Goal: Task Accomplishment & Management: Use online tool/utility

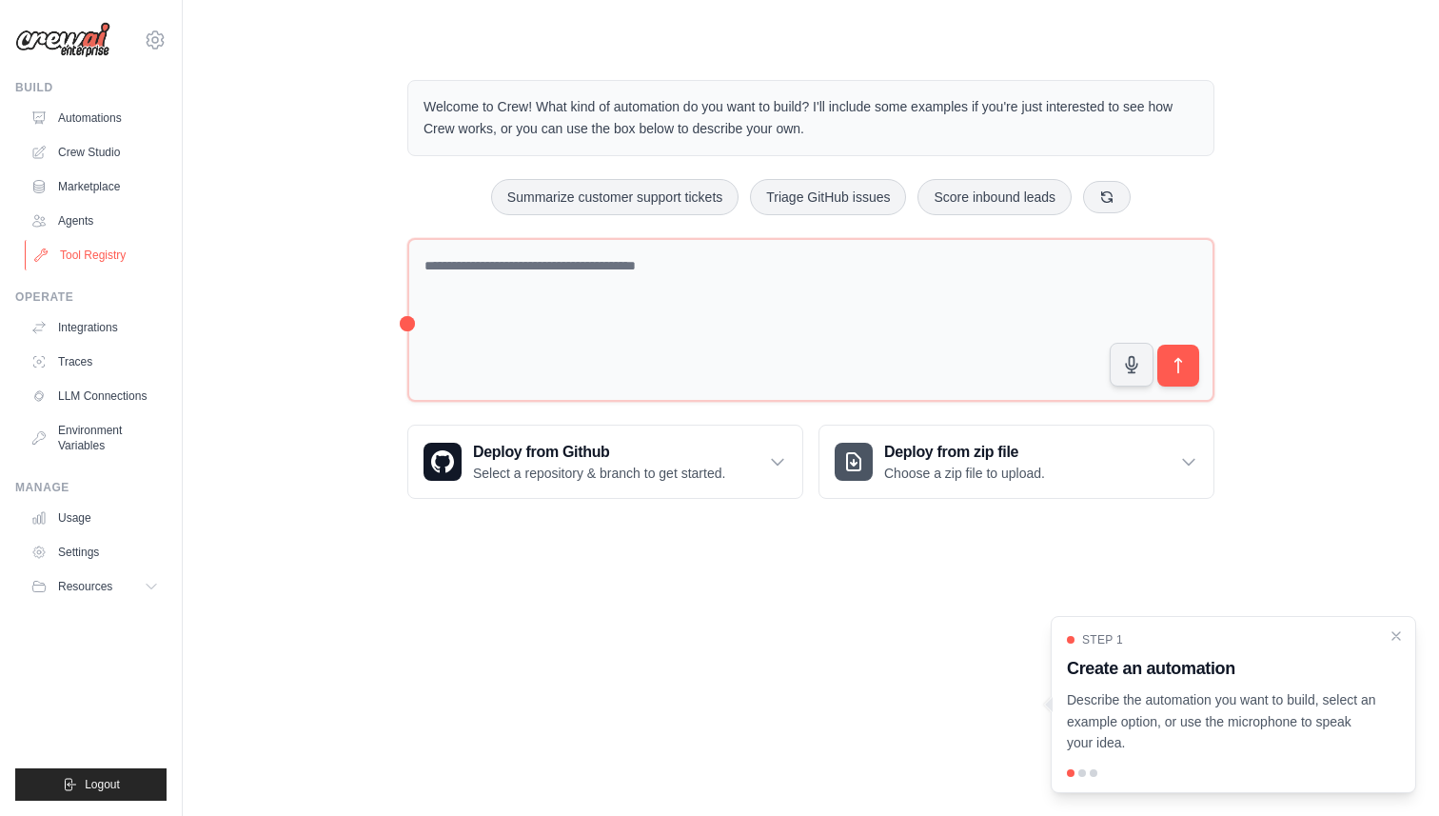
click at [101, 258] on link "Tool Registry" at bounding box center [97, 255] width 144 height 30
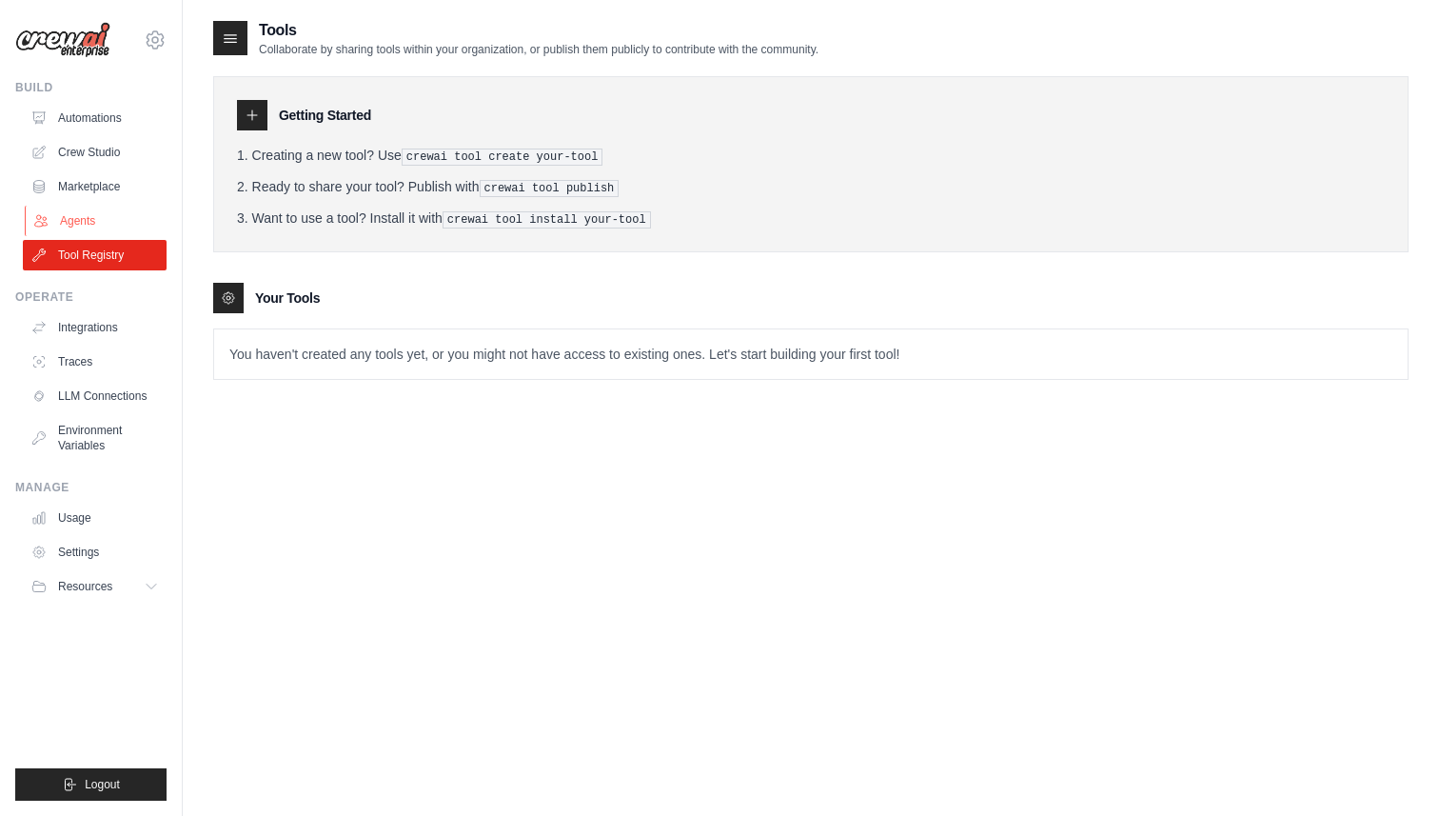
click at [91, 226] on link "Agents" at bounding box center [97, 221] width 144 height 30
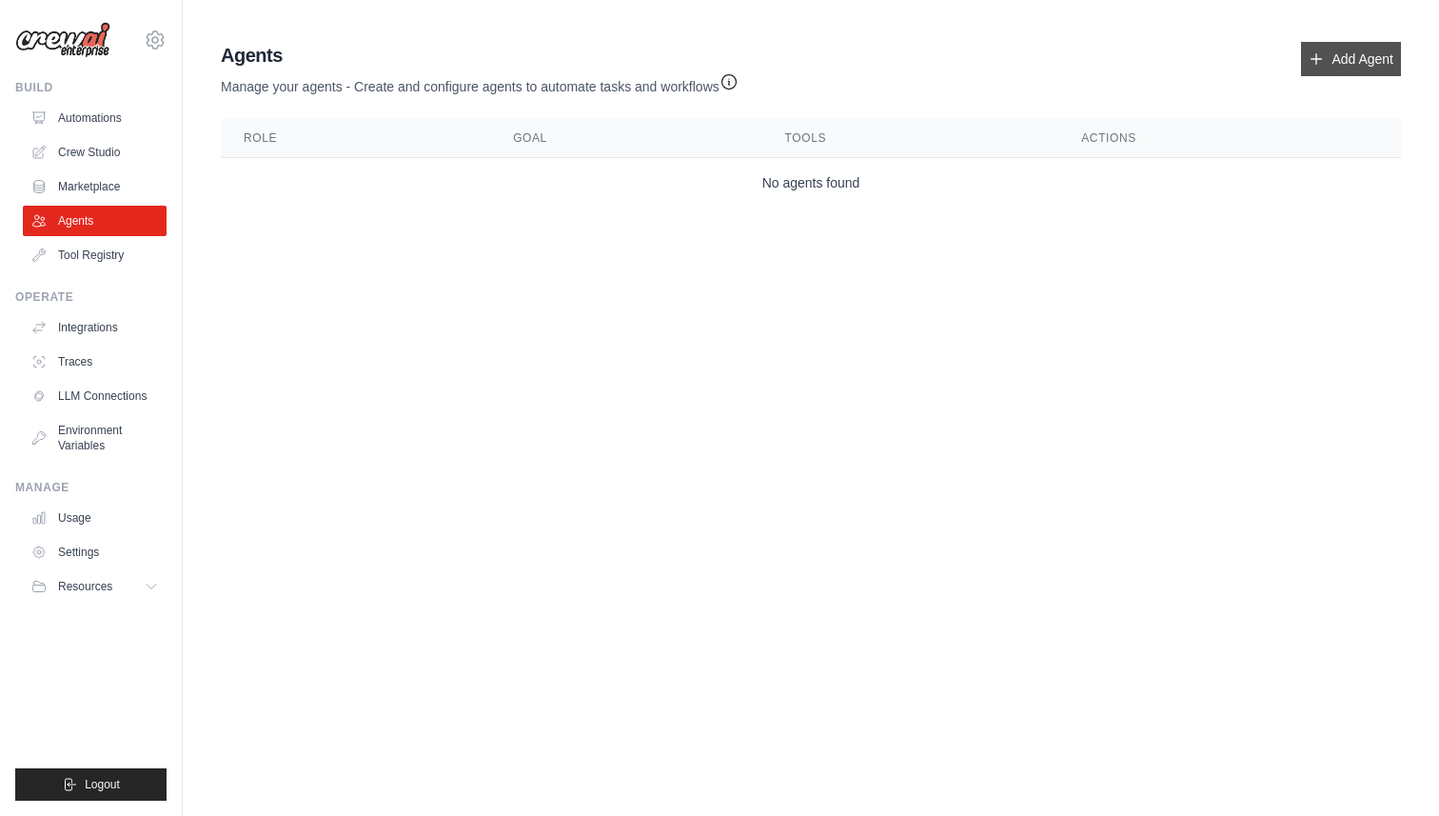
click at [1335, 49] on link "Add Agent" at bounding box center [1351, 59] width 100 height 34
click at [1343, 56] on link "Add Agent" at bounding box center [1351, 59] width 100 height 34
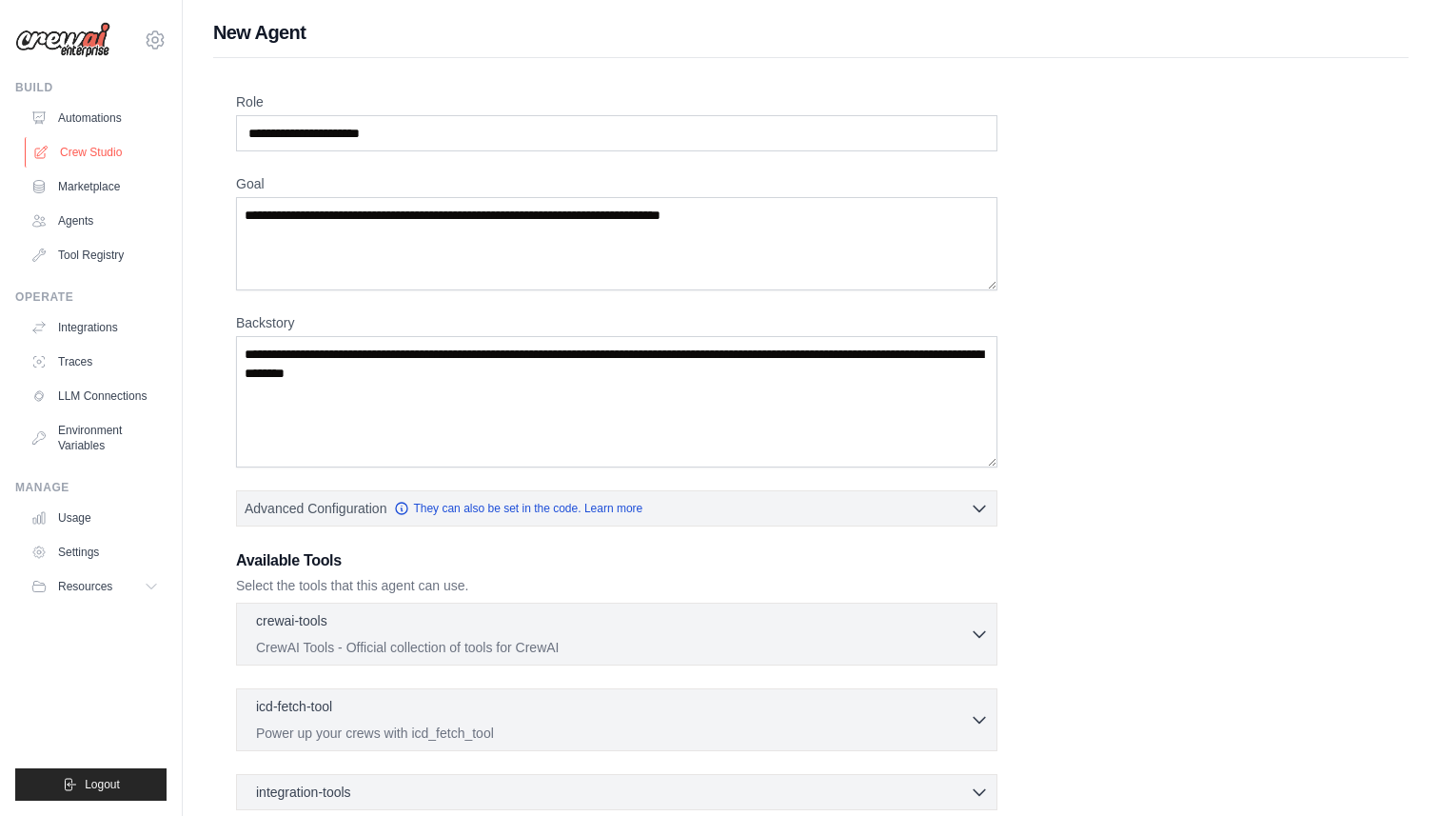
click at [66, 146] on link "Crew Studio" at bounding box center [97, 152] width 144 height 30
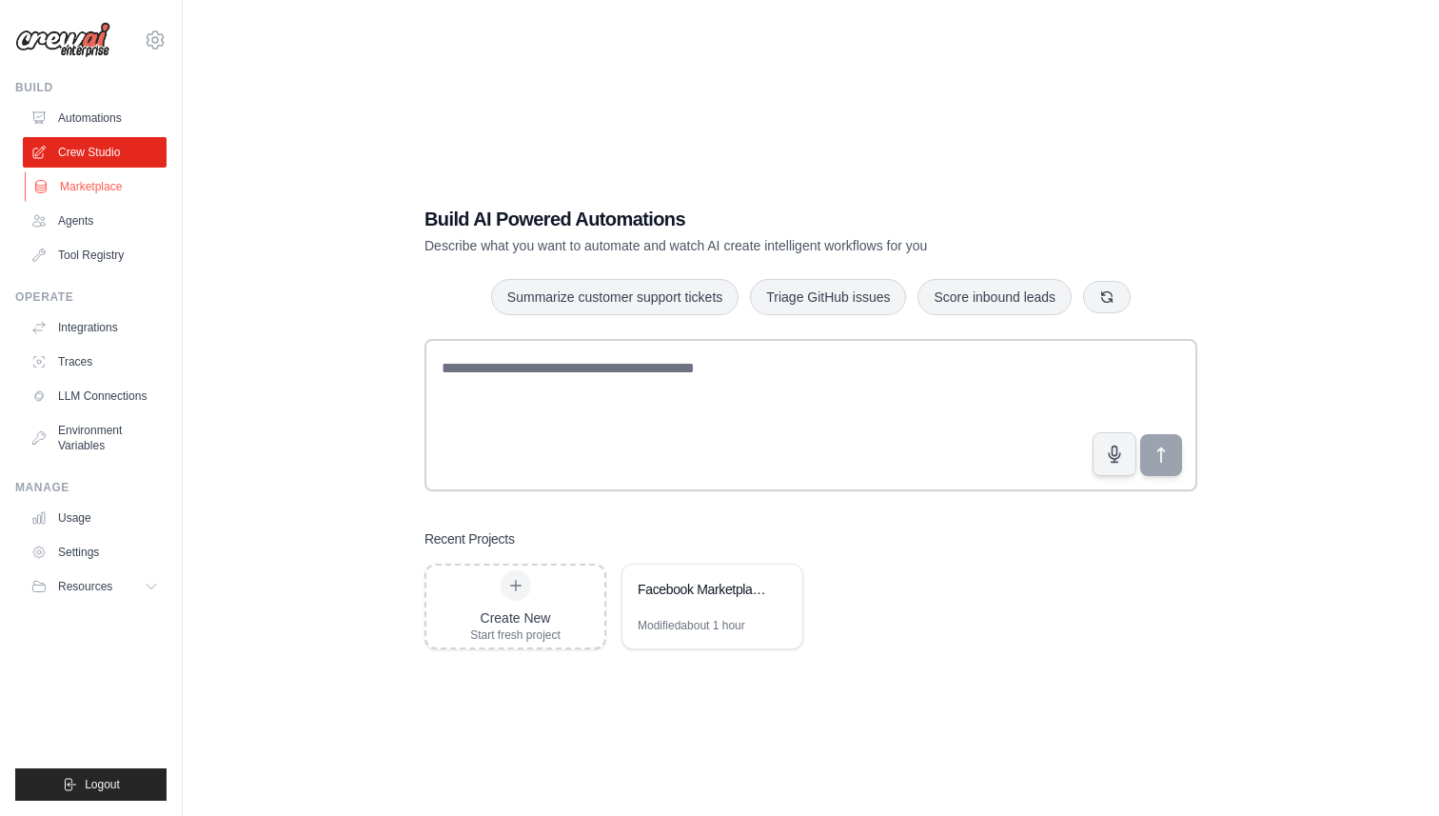
click at [69, 196] on link "Marketplace" at bounding box center [97, 186] width 144 height 30
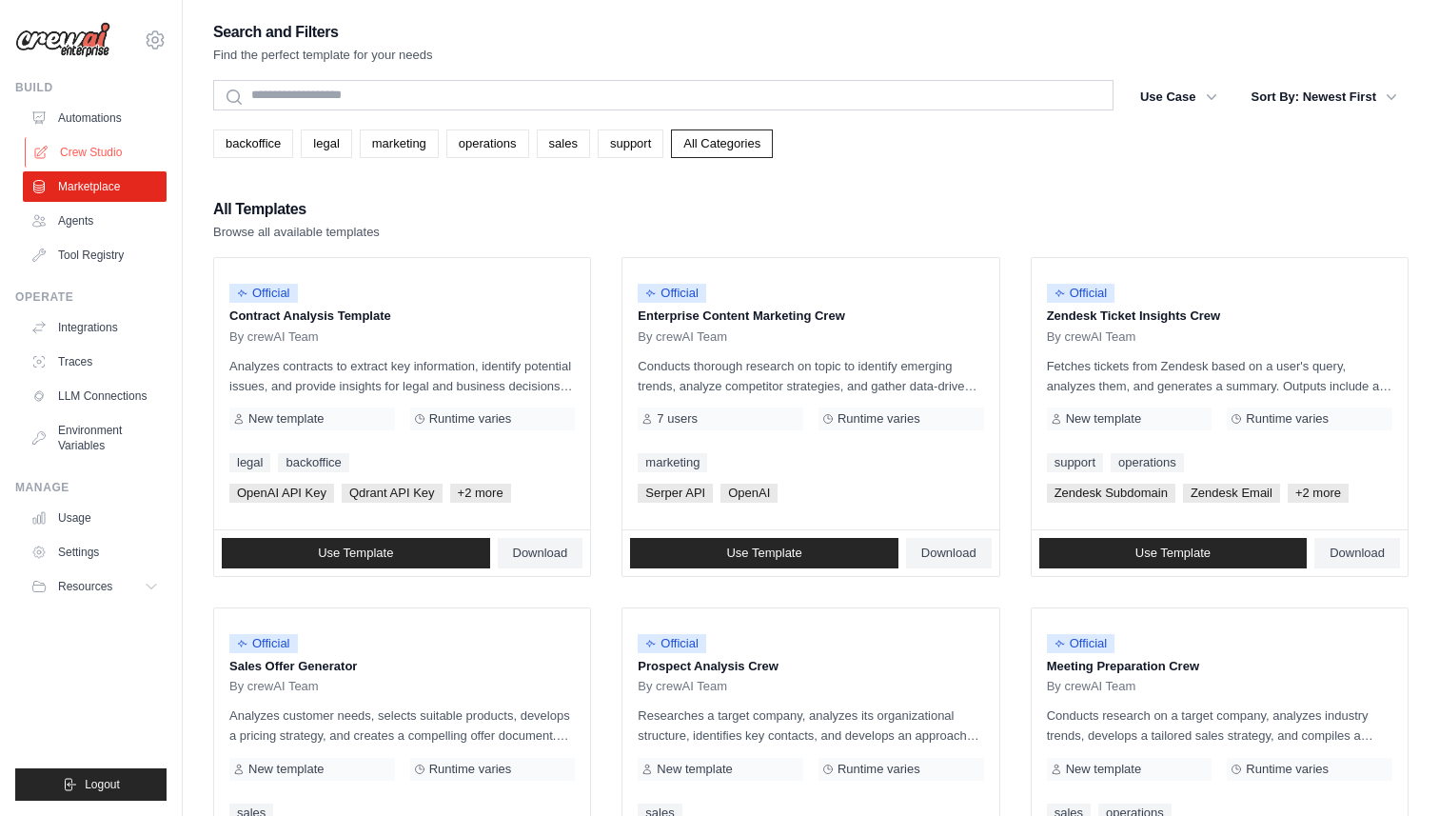
click at [85, 154] on link "Crew Studio" at bounding box center [97, 152] width 144 height 30
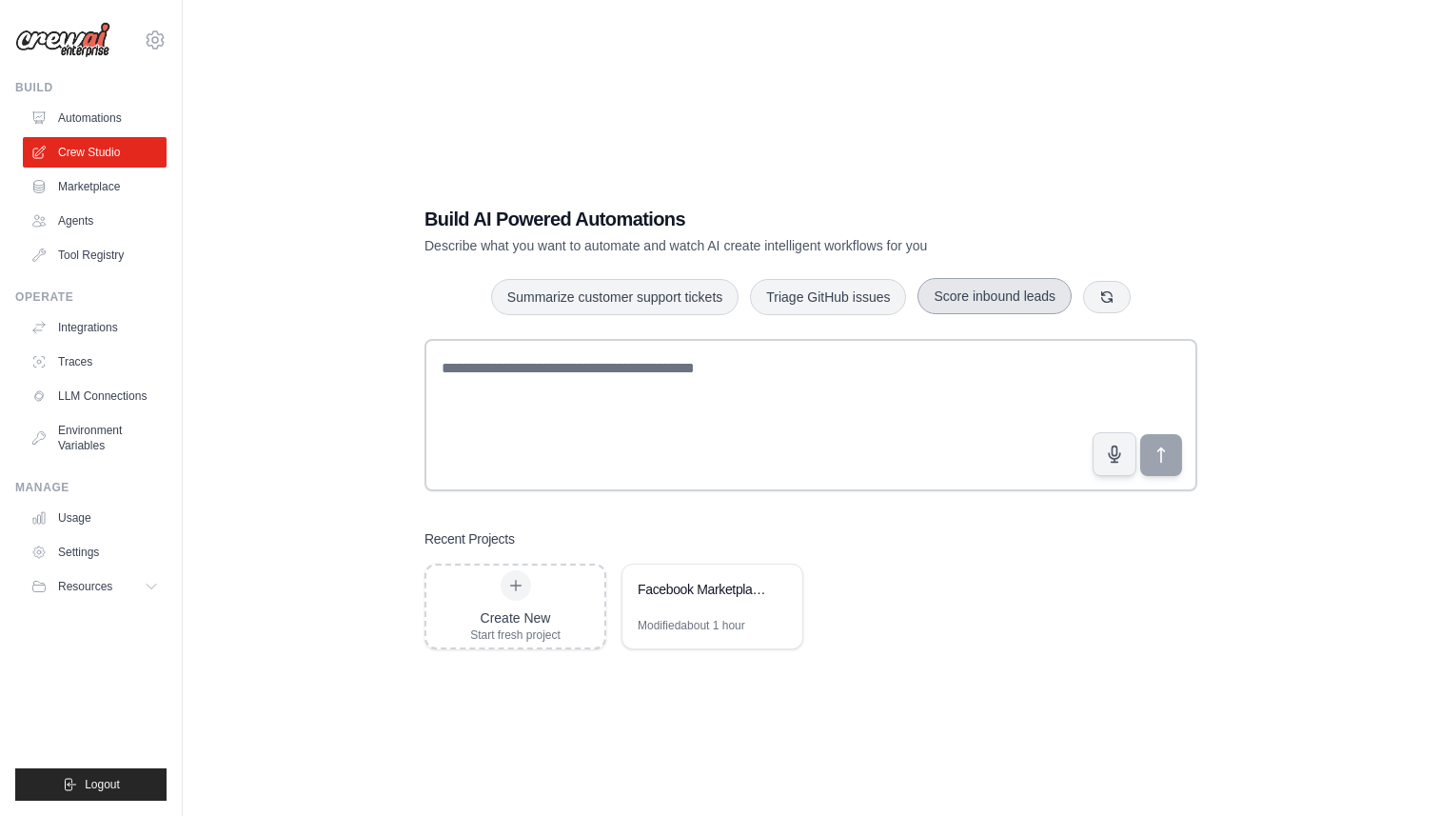
click at [933, 284] on button "Score inbound leads" at bounding box center [995, 296] width 154 height 36
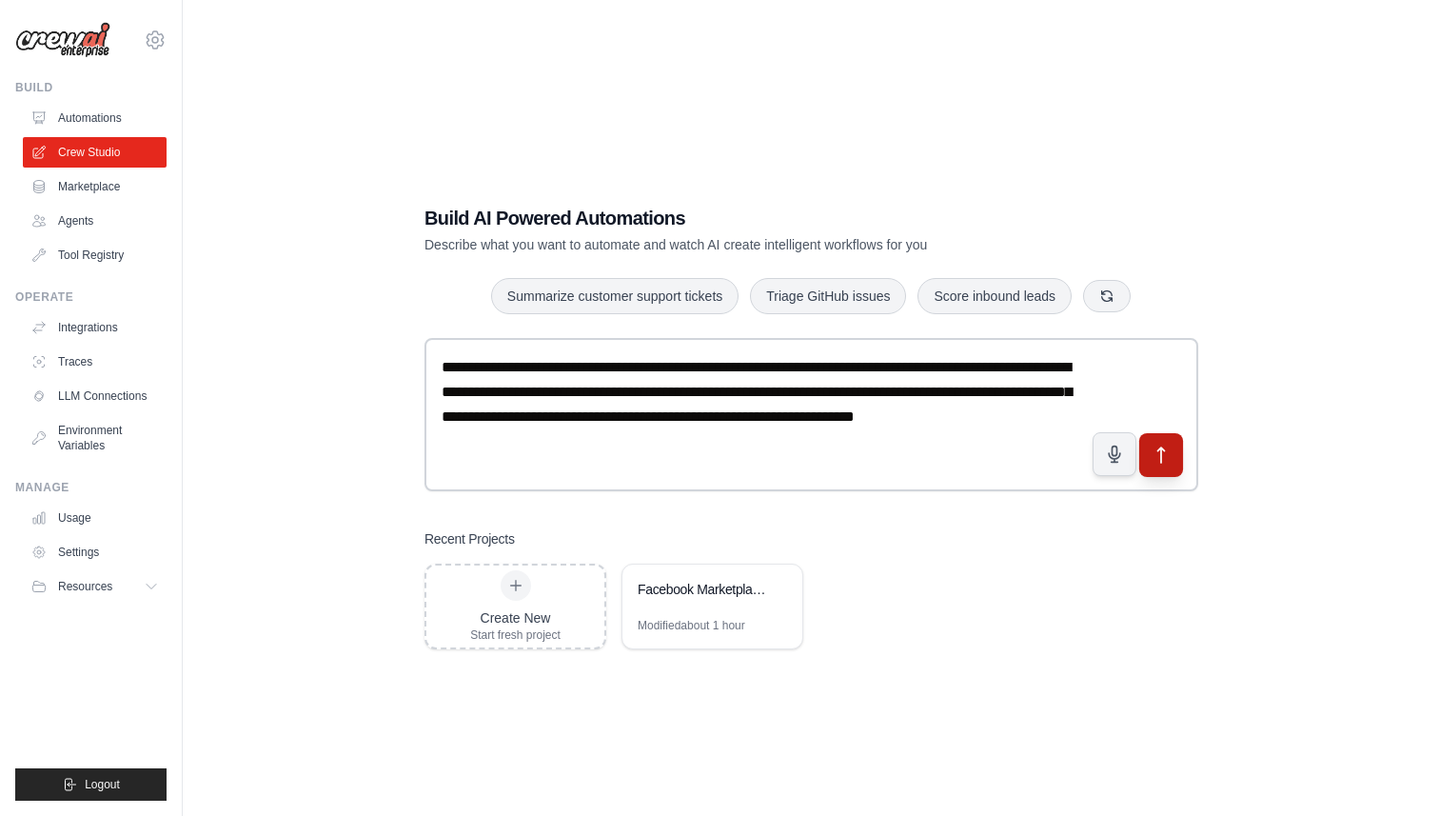
click at [1150, 444] on button "submit" at bounding box center [1161, 454] width 44 height 44
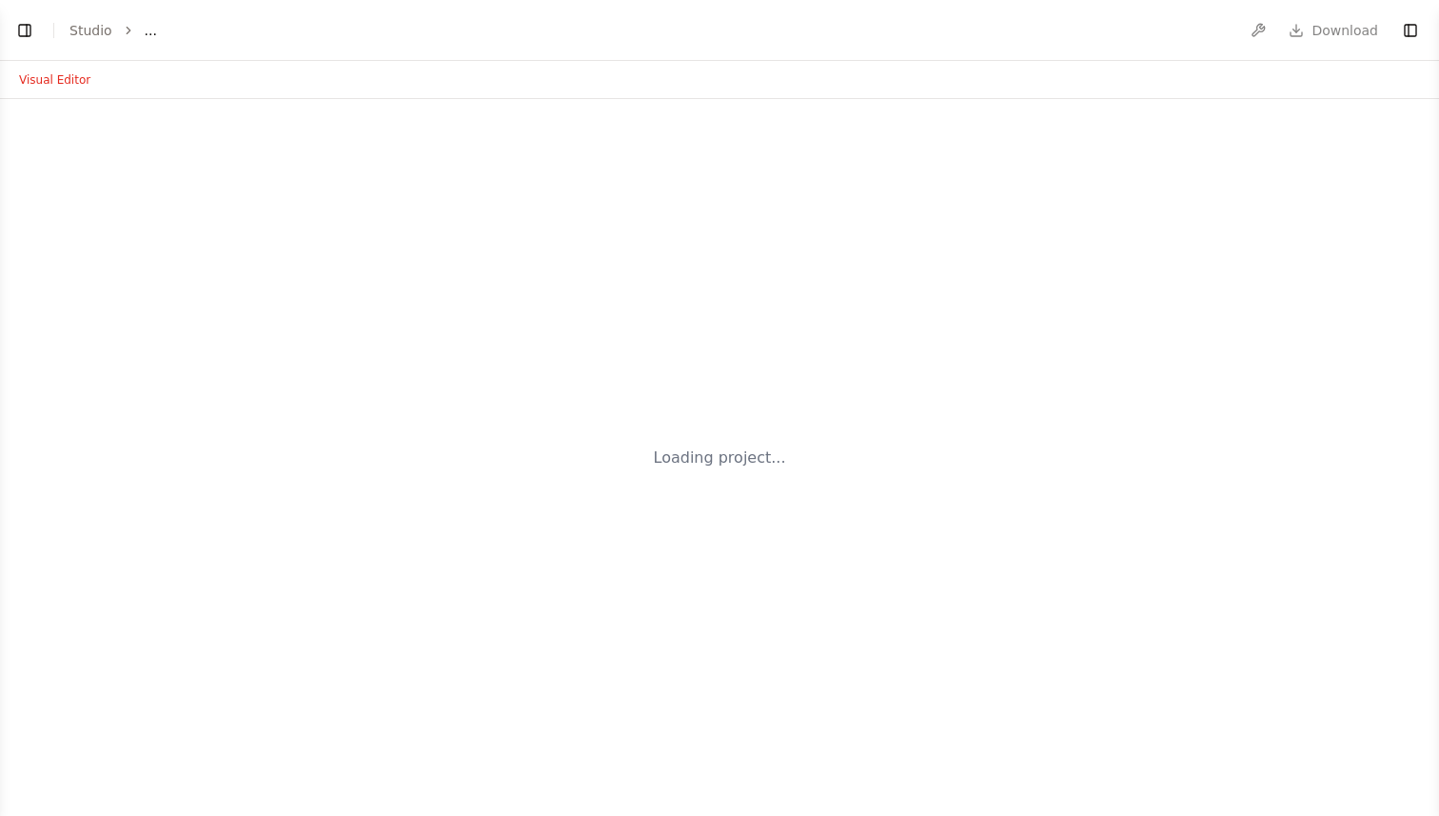
select select "****"
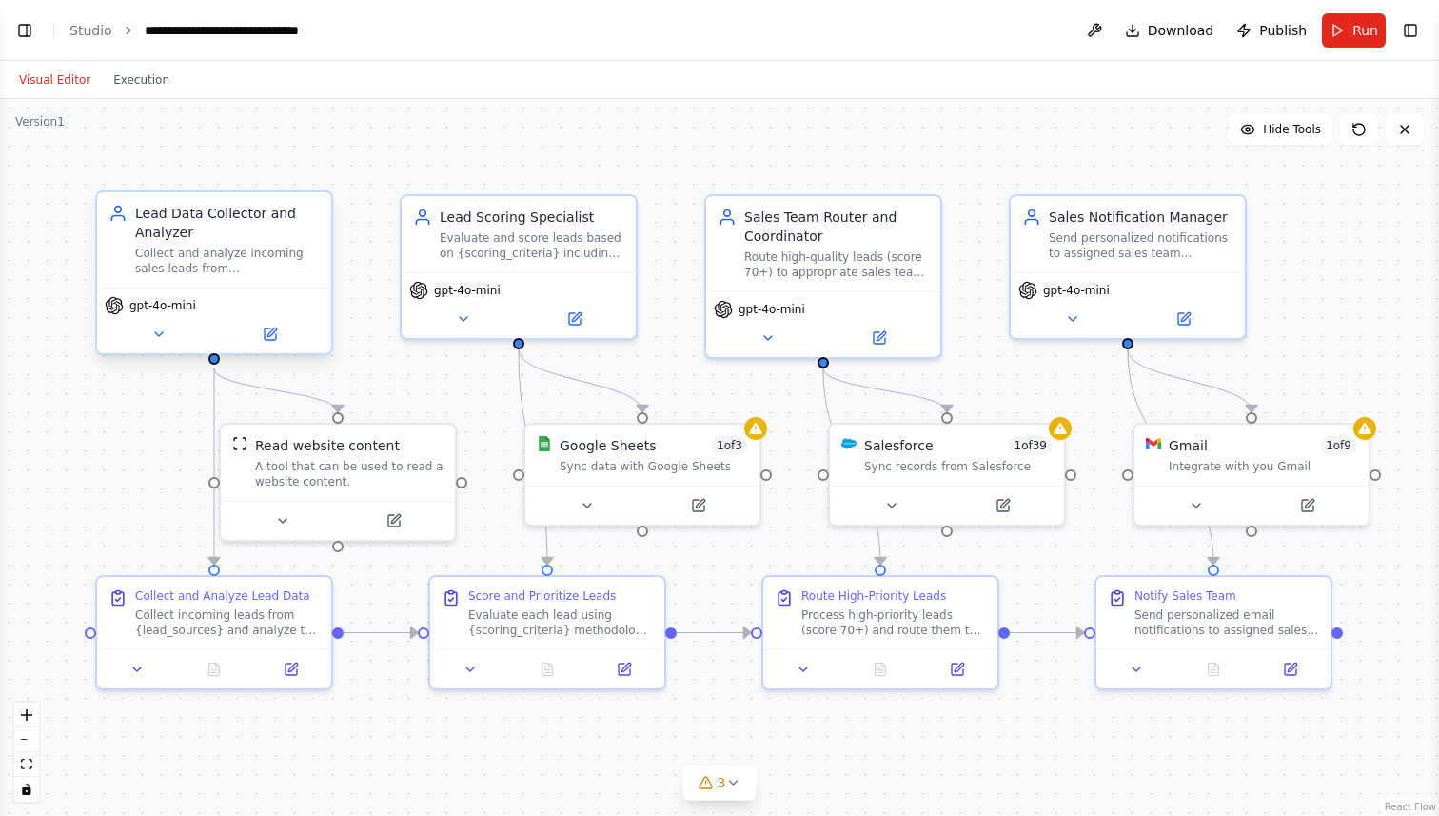
click at [160, 216] on div "Lead Data Collector and Analyzer" at bounding box center [227, 223] width 185 height 38
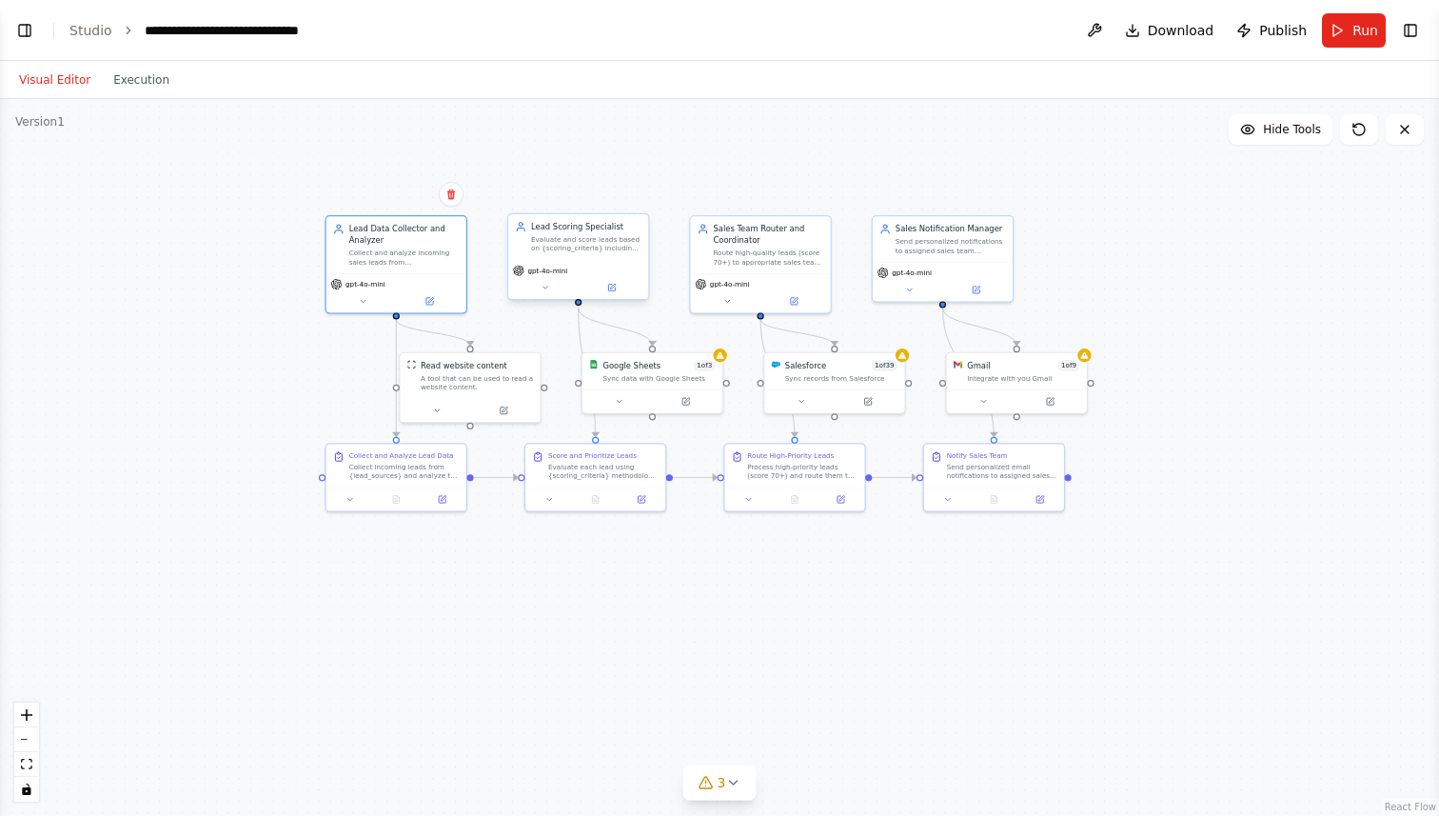
click at [592, 241] on div "Evaluate and score leads based on {scoring_criteria} including company size, in…" at bounding box center [586, 243] width 110 height 18
click at [615, 291] on icon at bounding box center [612, 288] width 10 height 10
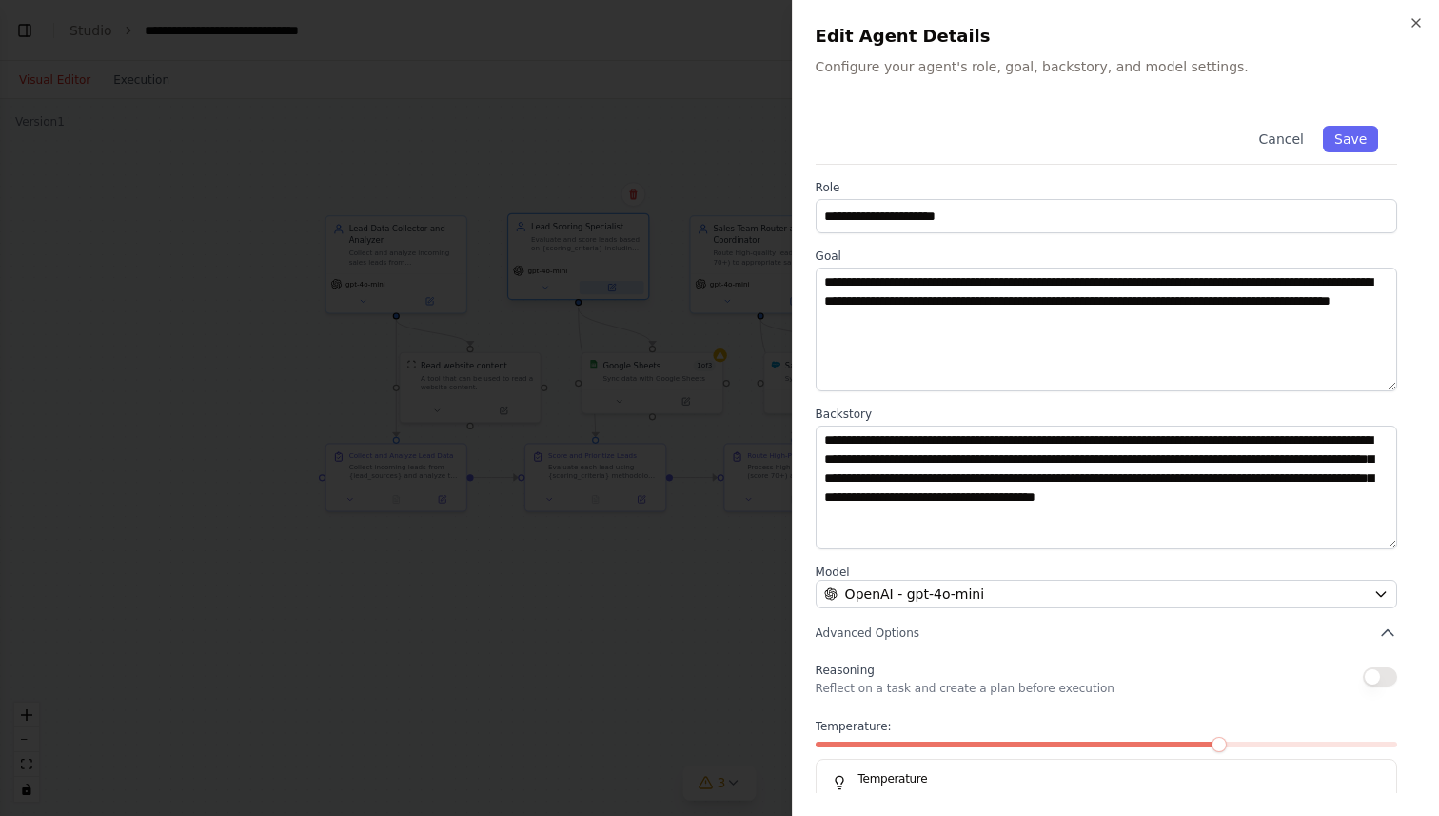
click at [615, 291] on div at bounding box center [719, 408] width 1439 height 816
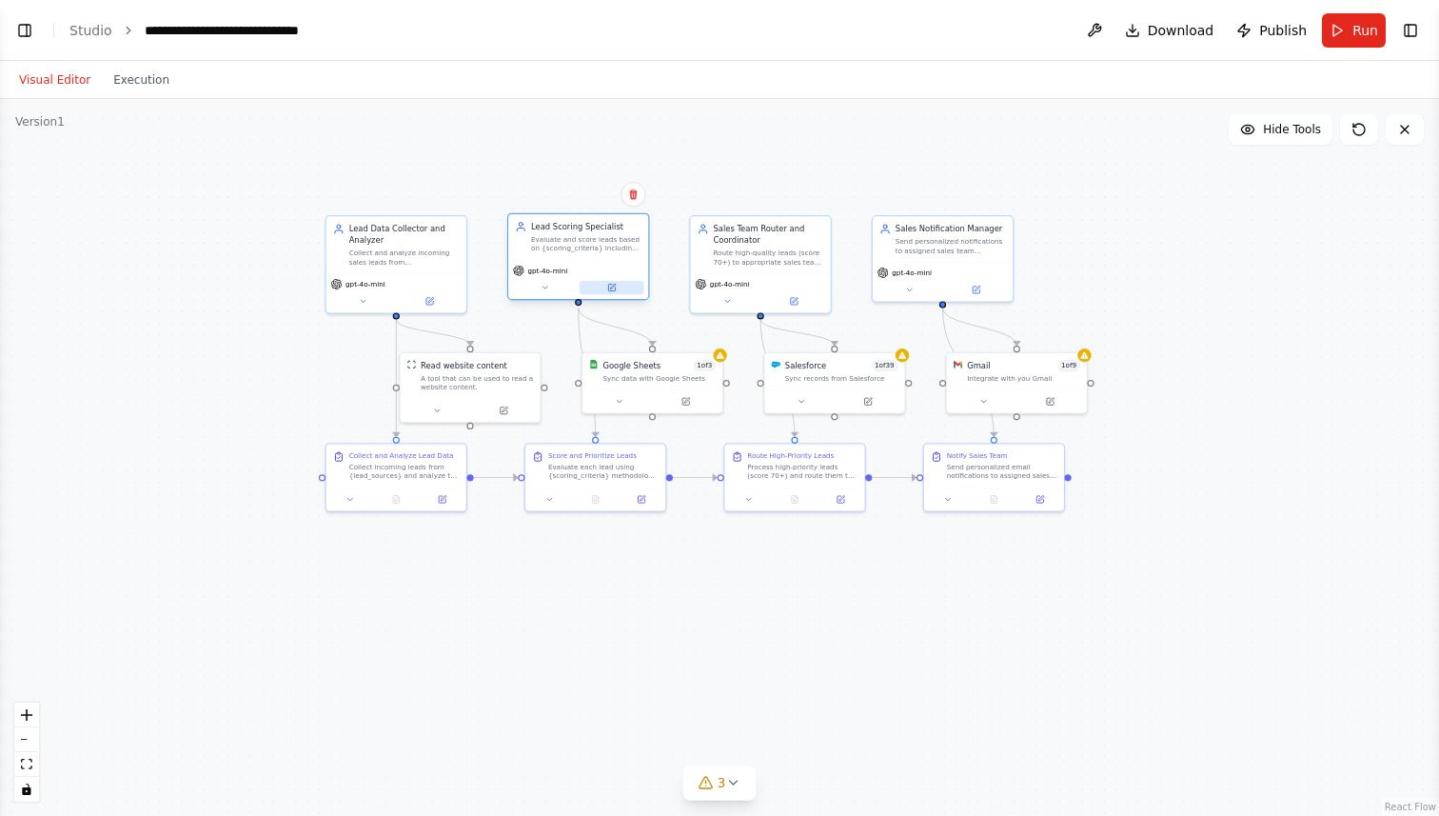
click at [615, 291] on icon at bounding box center [612, 288] width 10 height 10
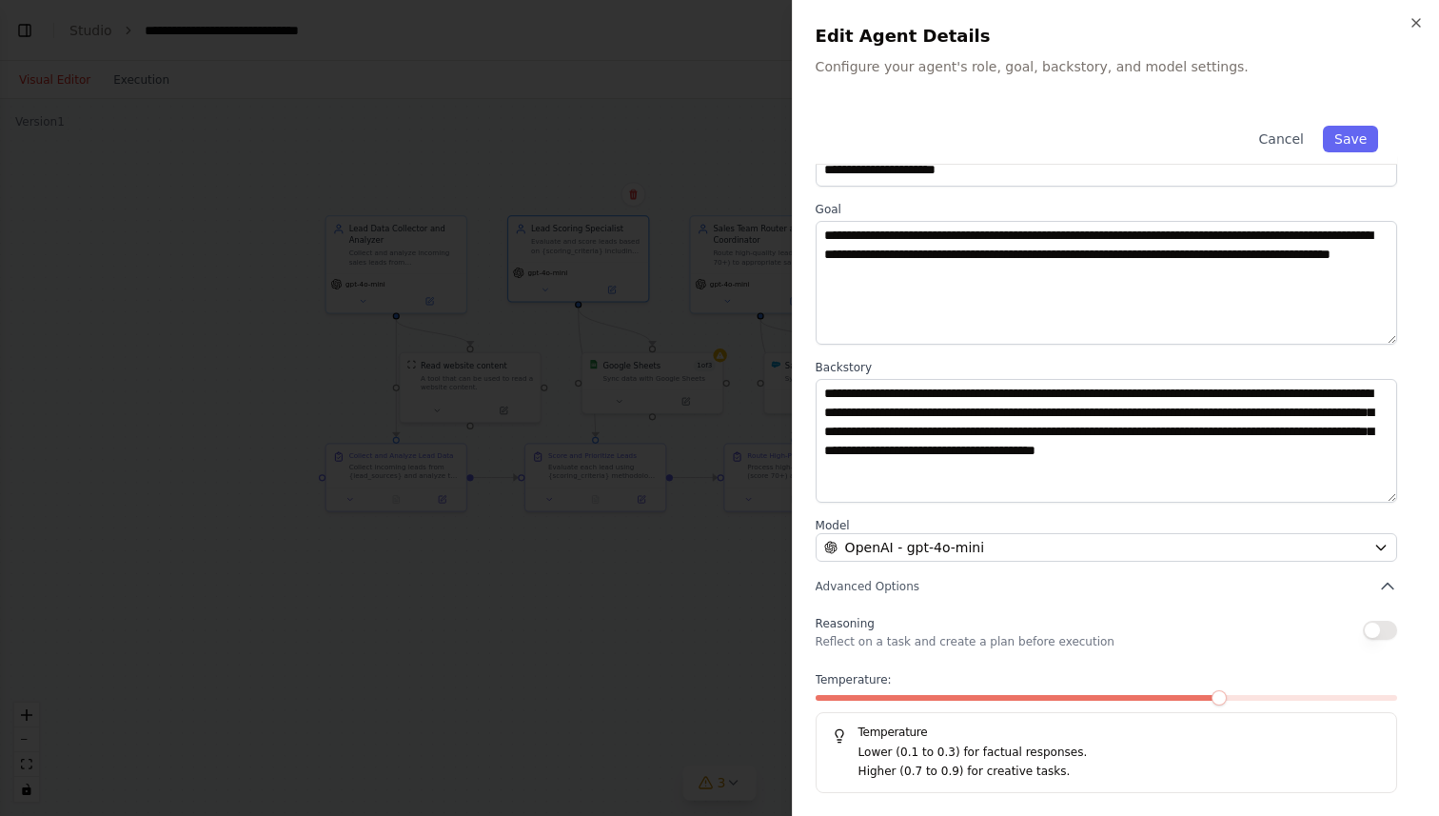
scroll to position [0, 0]
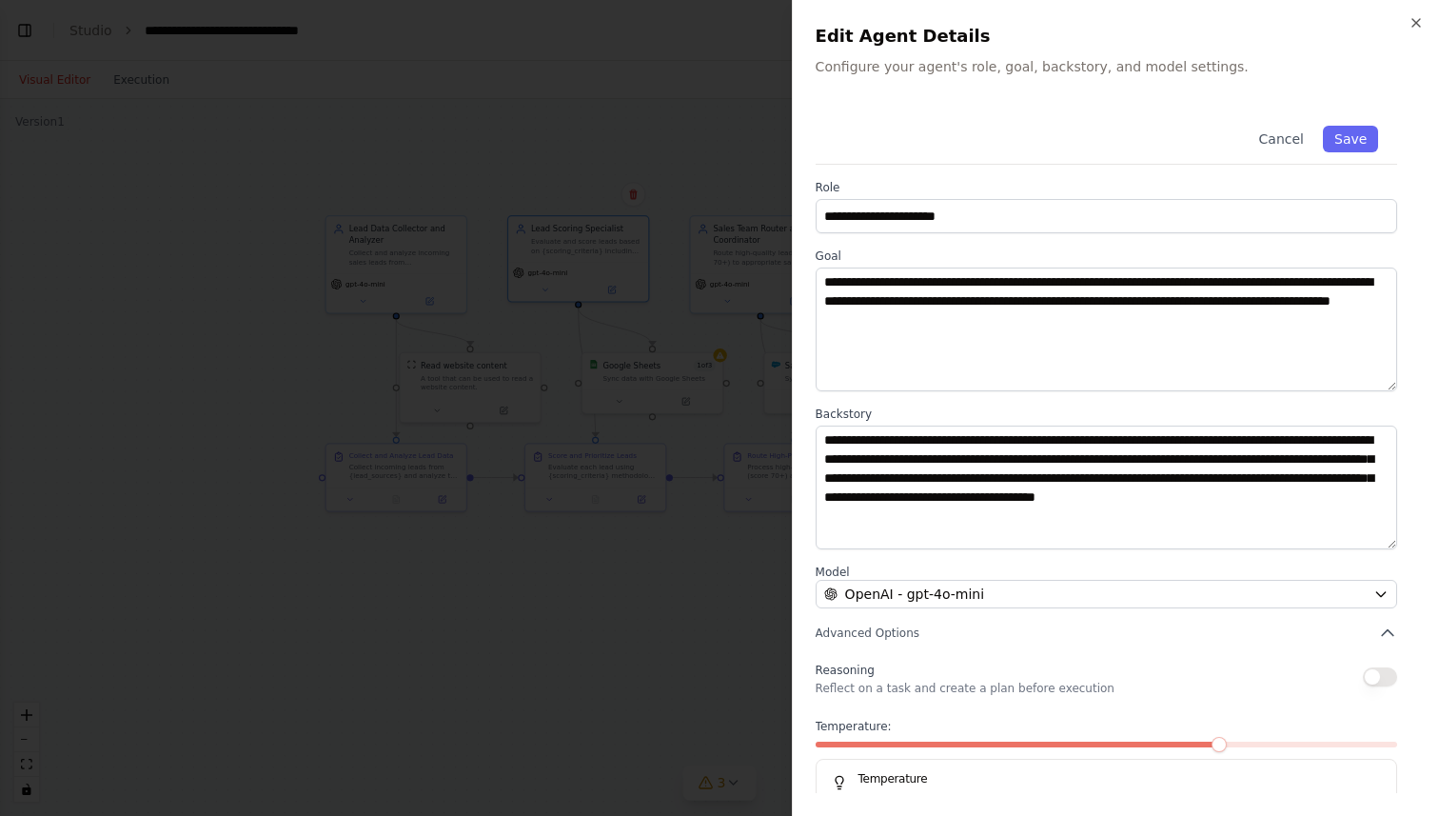
click at [611, 541] on div at bounding box center [719, 408] width 1439 height 816
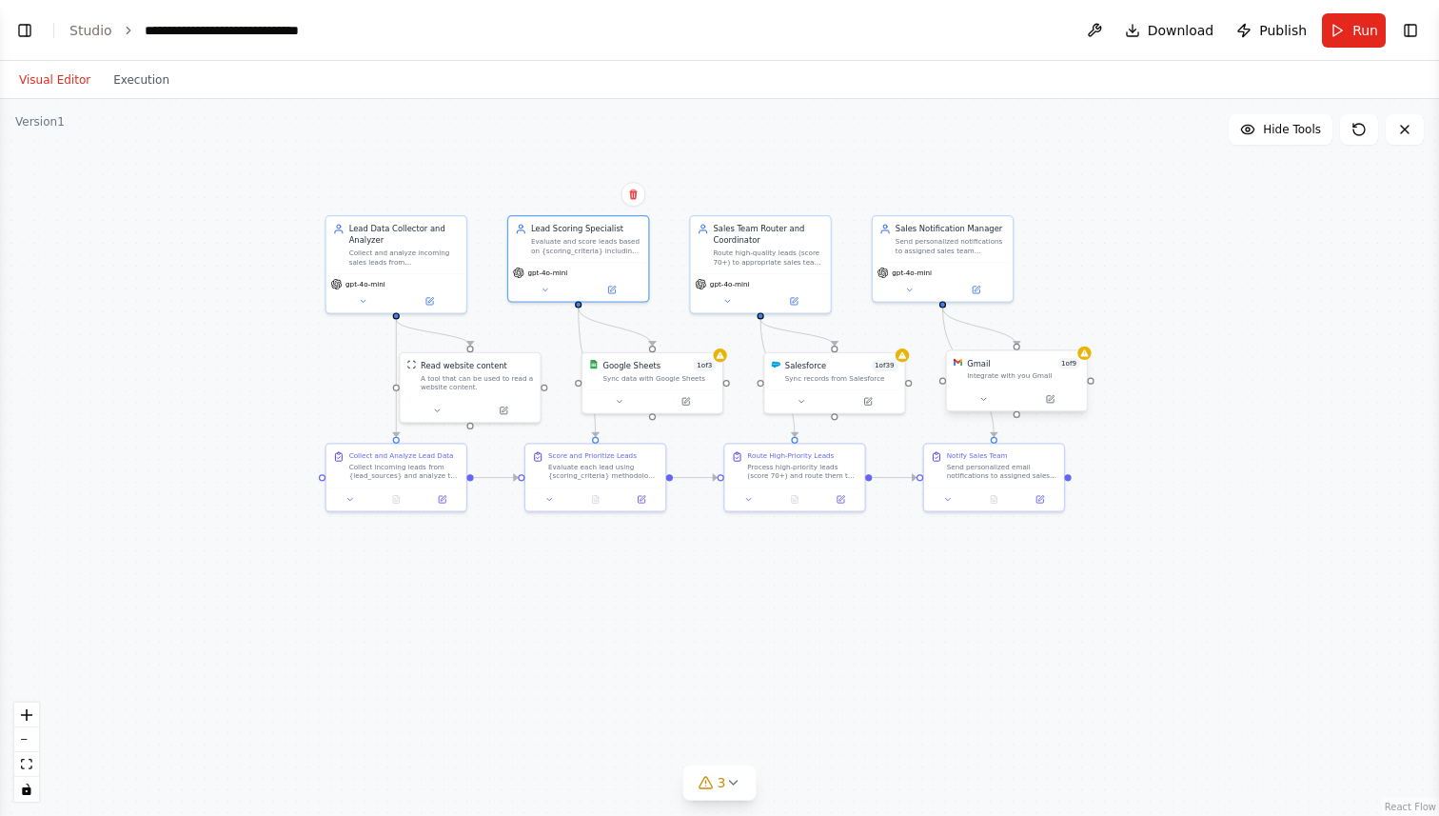
click at [977, 360] on div "Gmail" at bounding box center [978, 363] width 23 height 11
click at [1056, 405] on div at bounding box center [1023, 399] width 140 height 24
click at [1057, 399] on icon at bounding box center [1056, 399] width 7 height 7
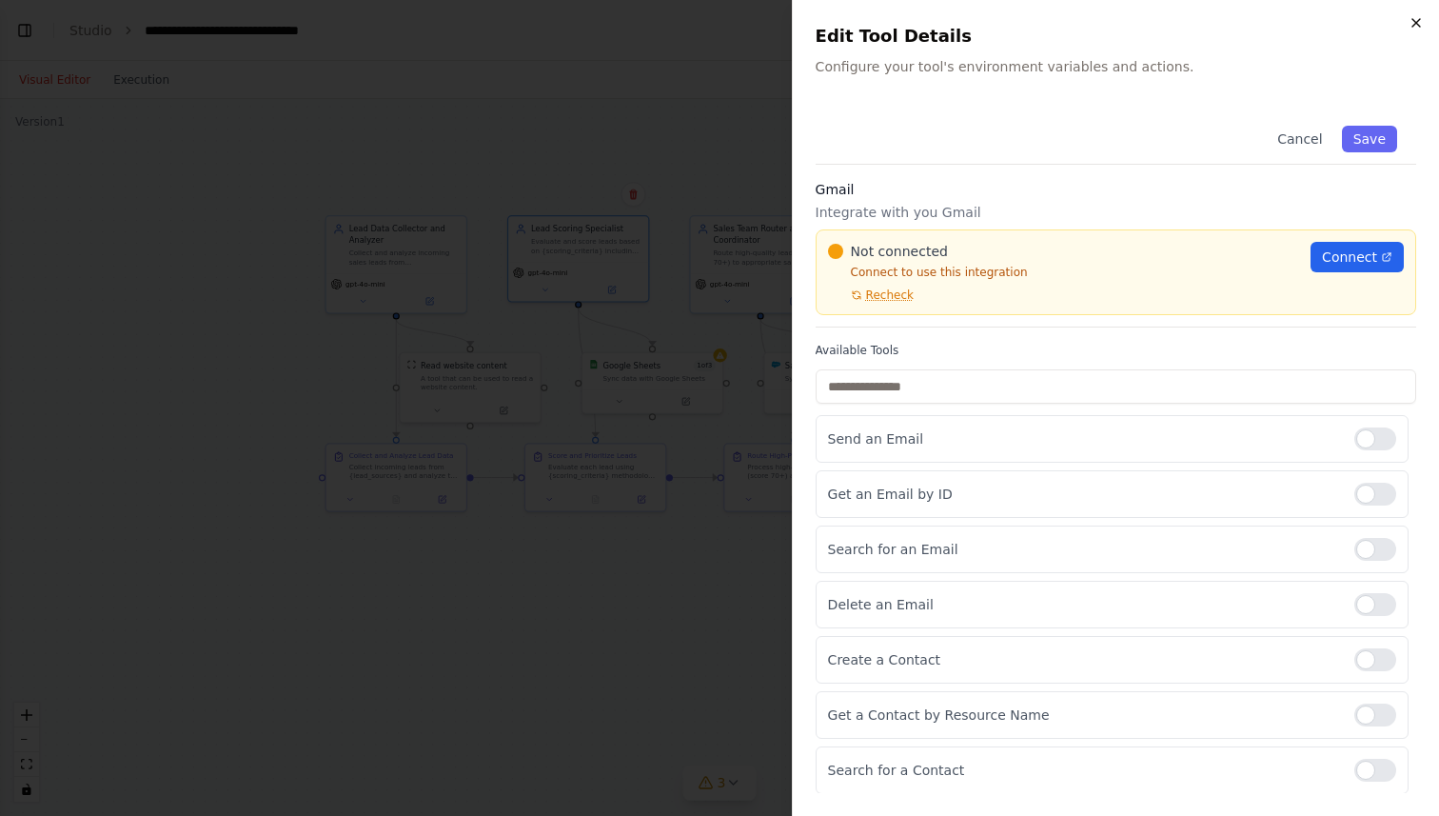
click at [1414, 26] on icon "button" at bounding box center [1416, 22] width 15 height 15
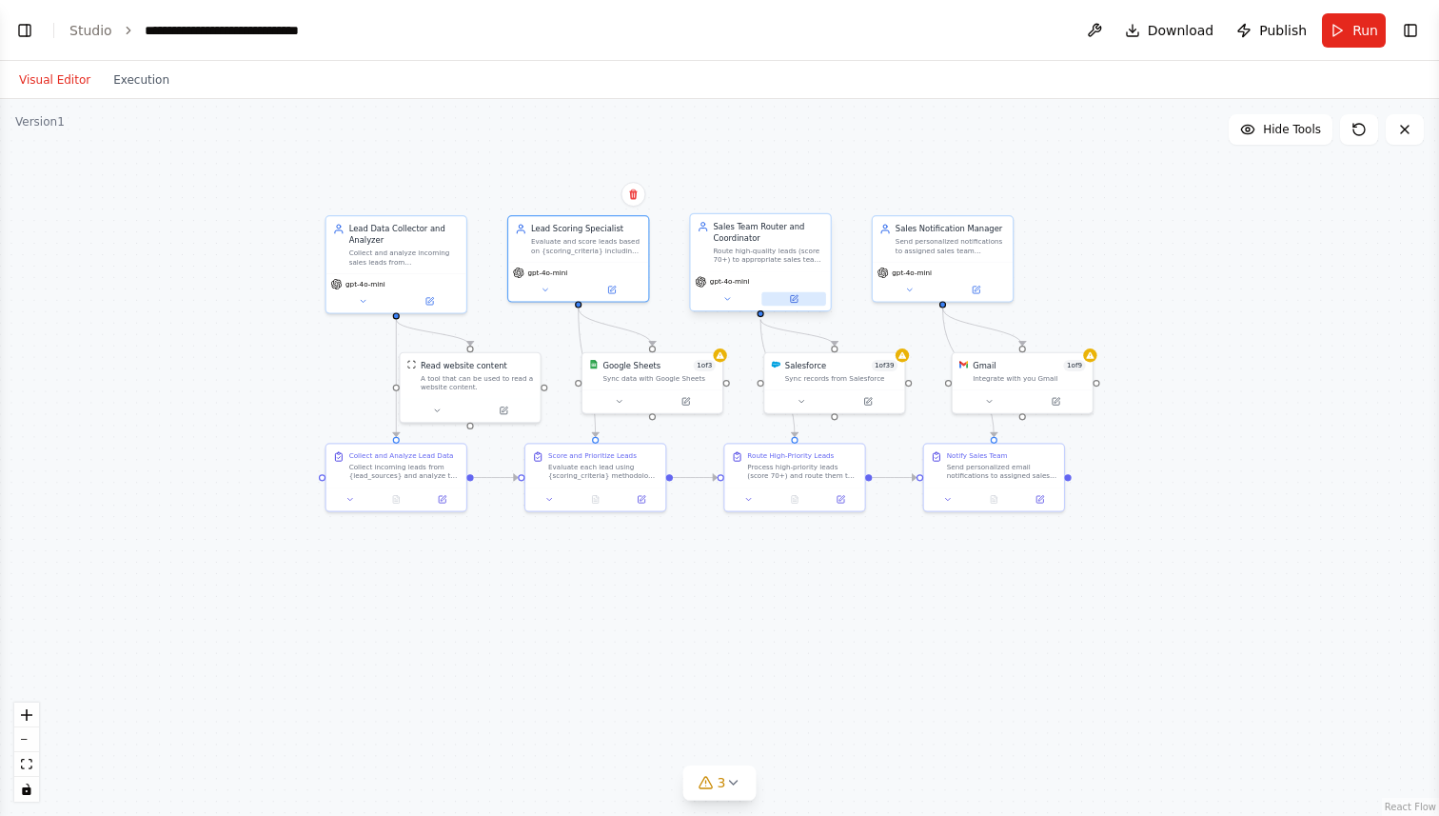
click at [798, 301] on icon at bounding box center [794, 299] width 10 height 10
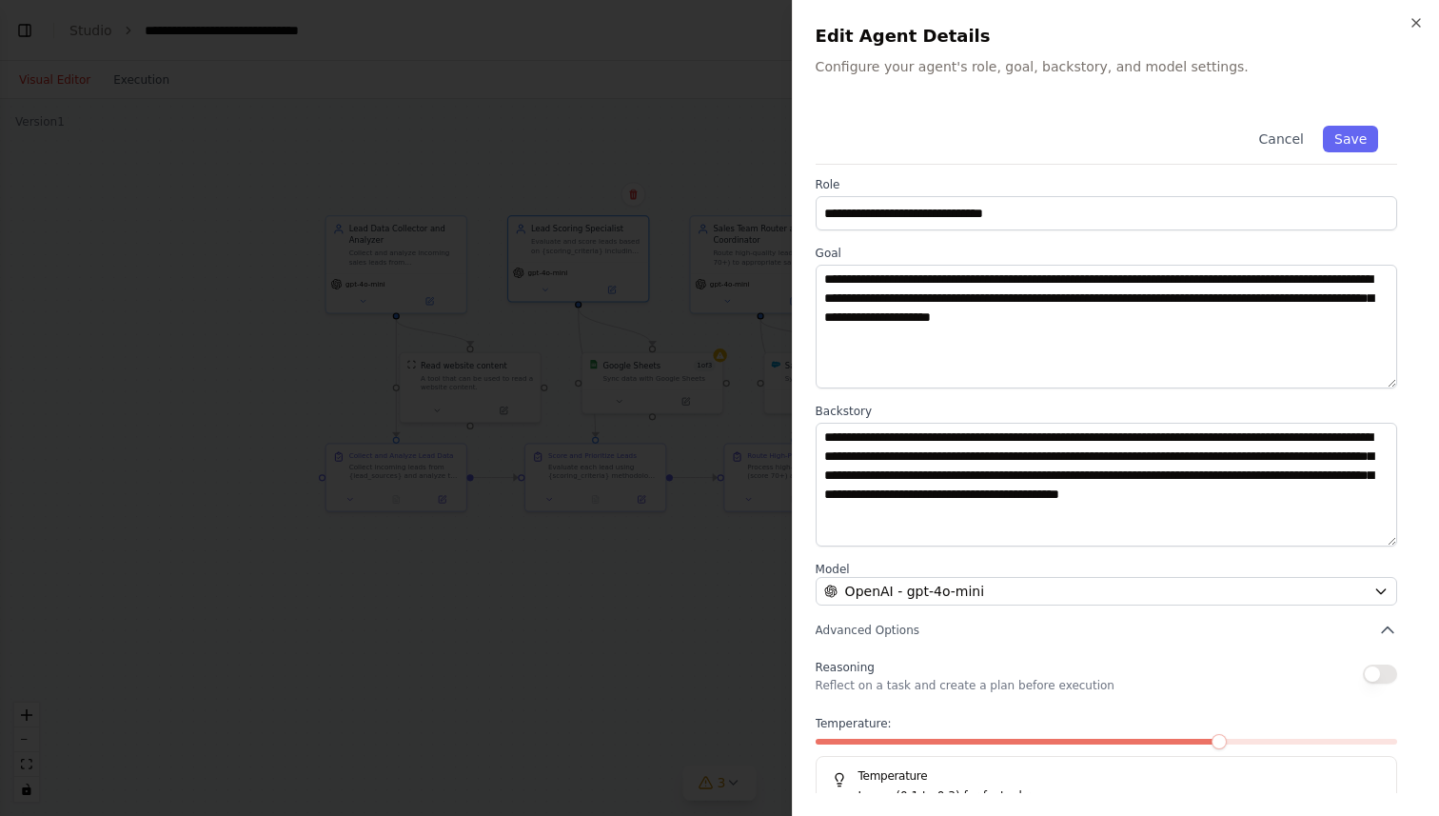
scroll to position [4, 0]
click at [1406, 18] on div "**********" at bounding box center [1115, 408] width 647 height 816
click at [1416, 20] on icon "button" at bounding box center [1416, 22] width 15 height 15
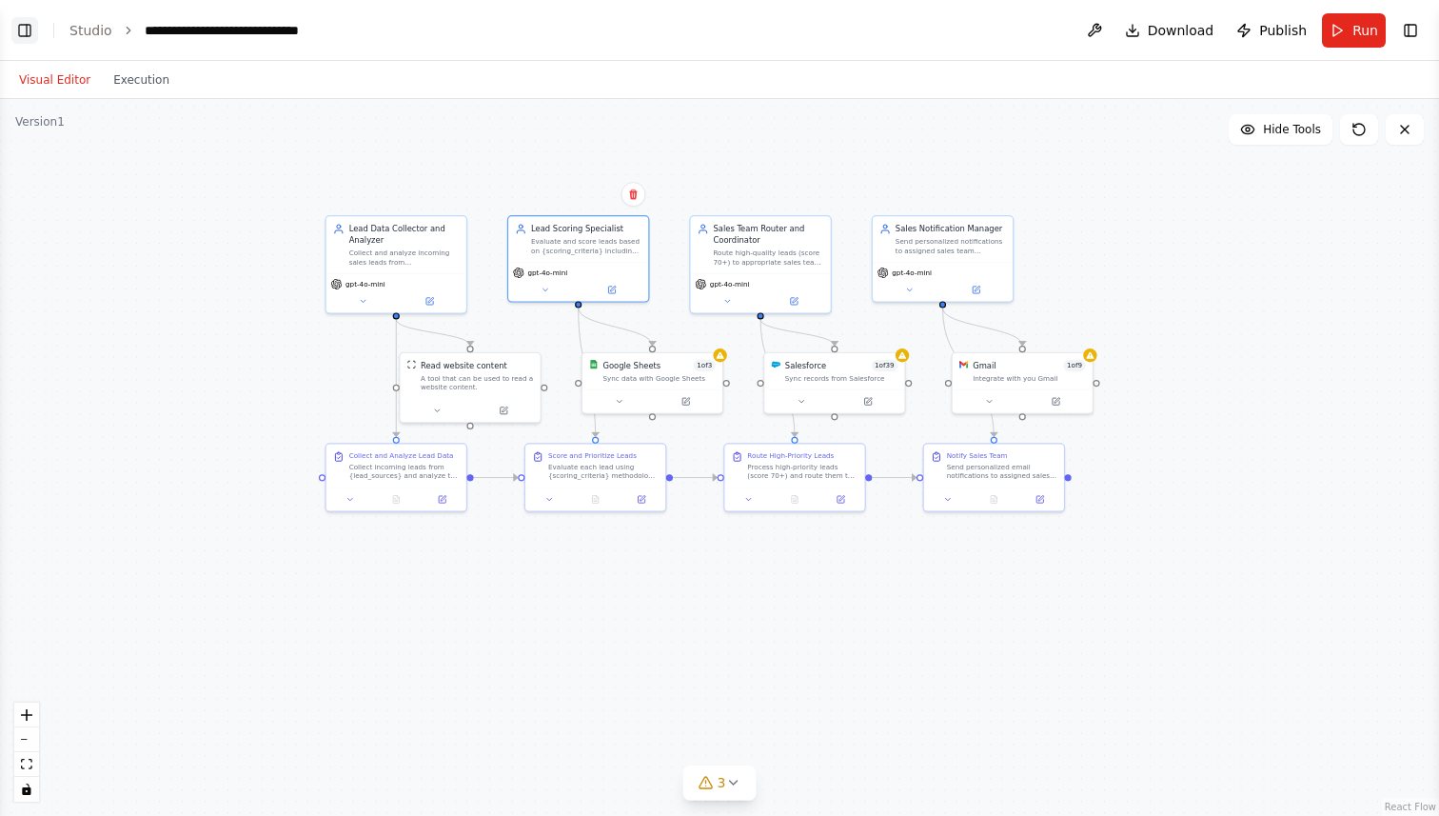
click at [25, 31] on button "Toggle Left Sidebar" at bounding box center [24, 30] width 27 height 27
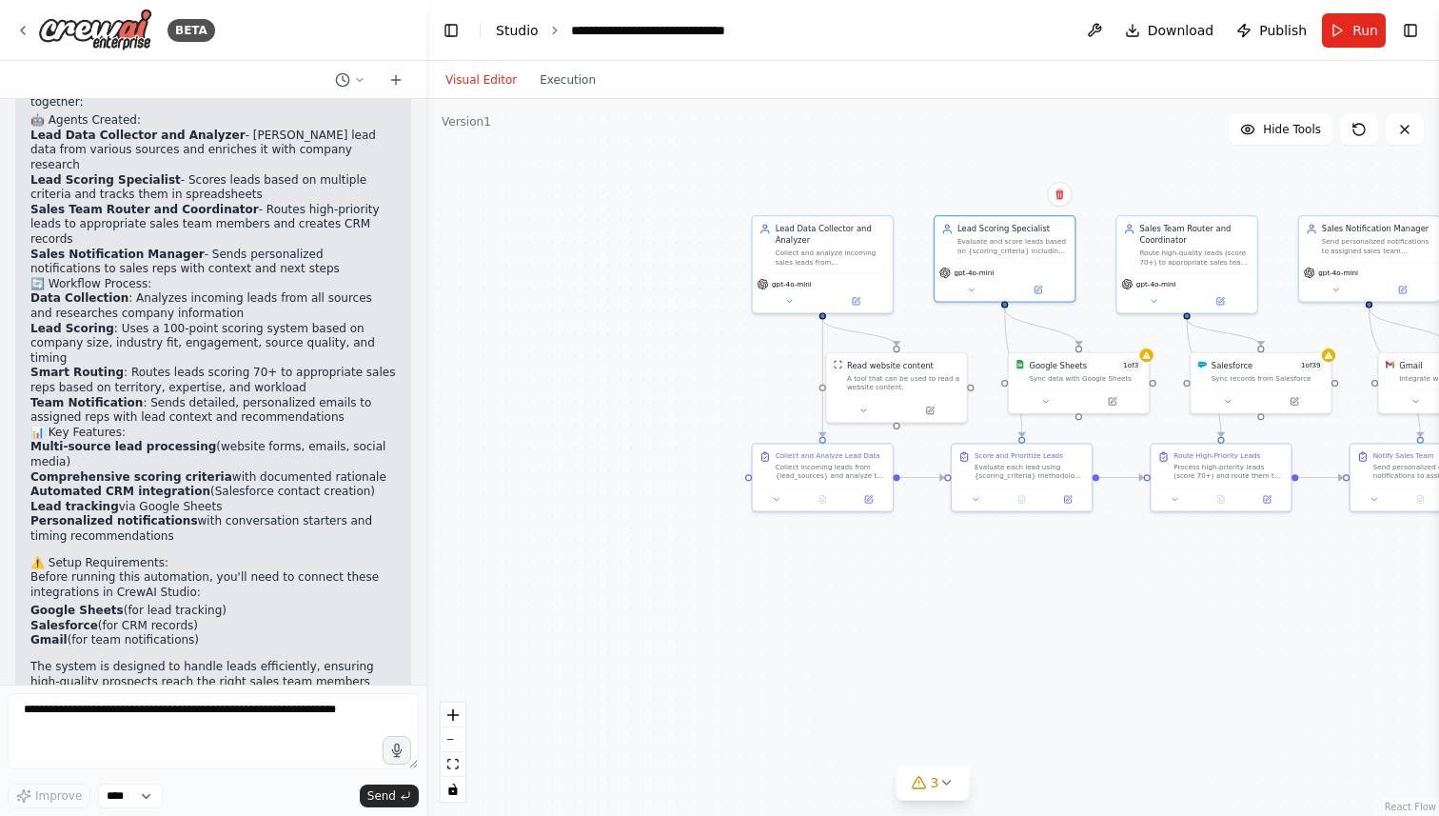
click at [510, 25] on link "Studio" at bounding box center [517, 30] width 43 height 15
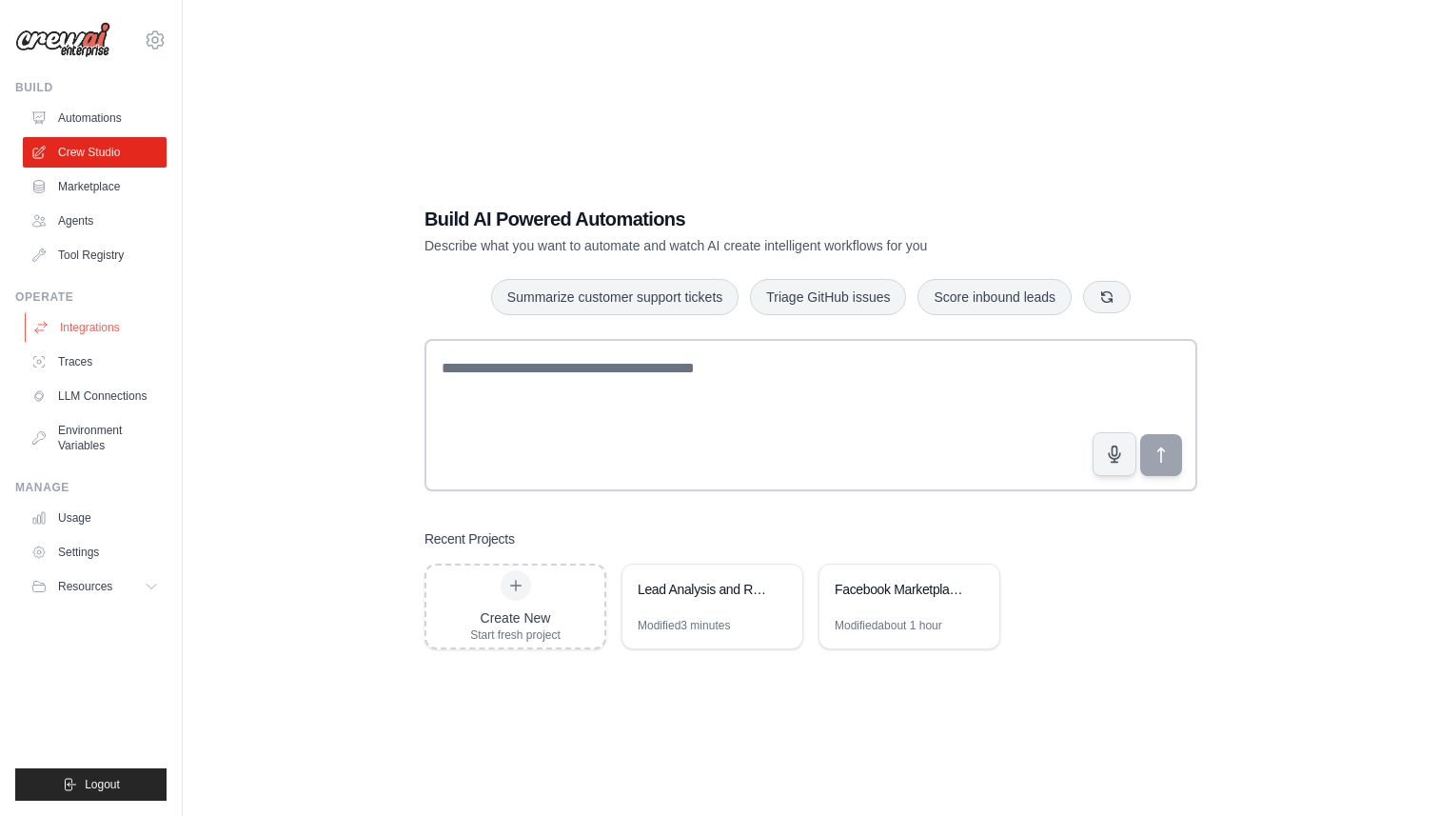
click at [107, 330] on link "Integrations" at bounding box center [97, 327] width 144 height 30
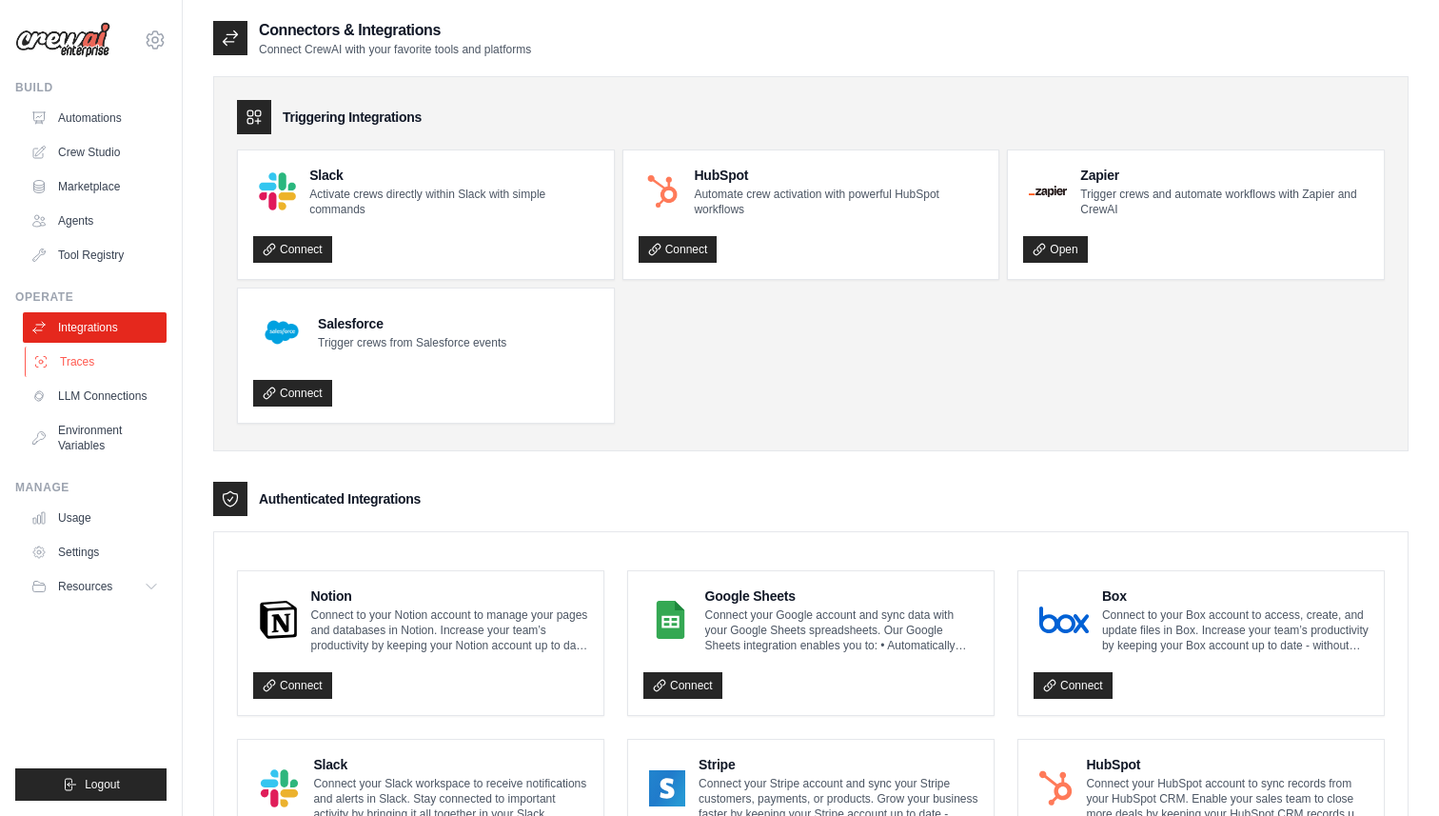
click at [98, 365] on link "Traces" at bounding box center [97, 361] width 144 height 30
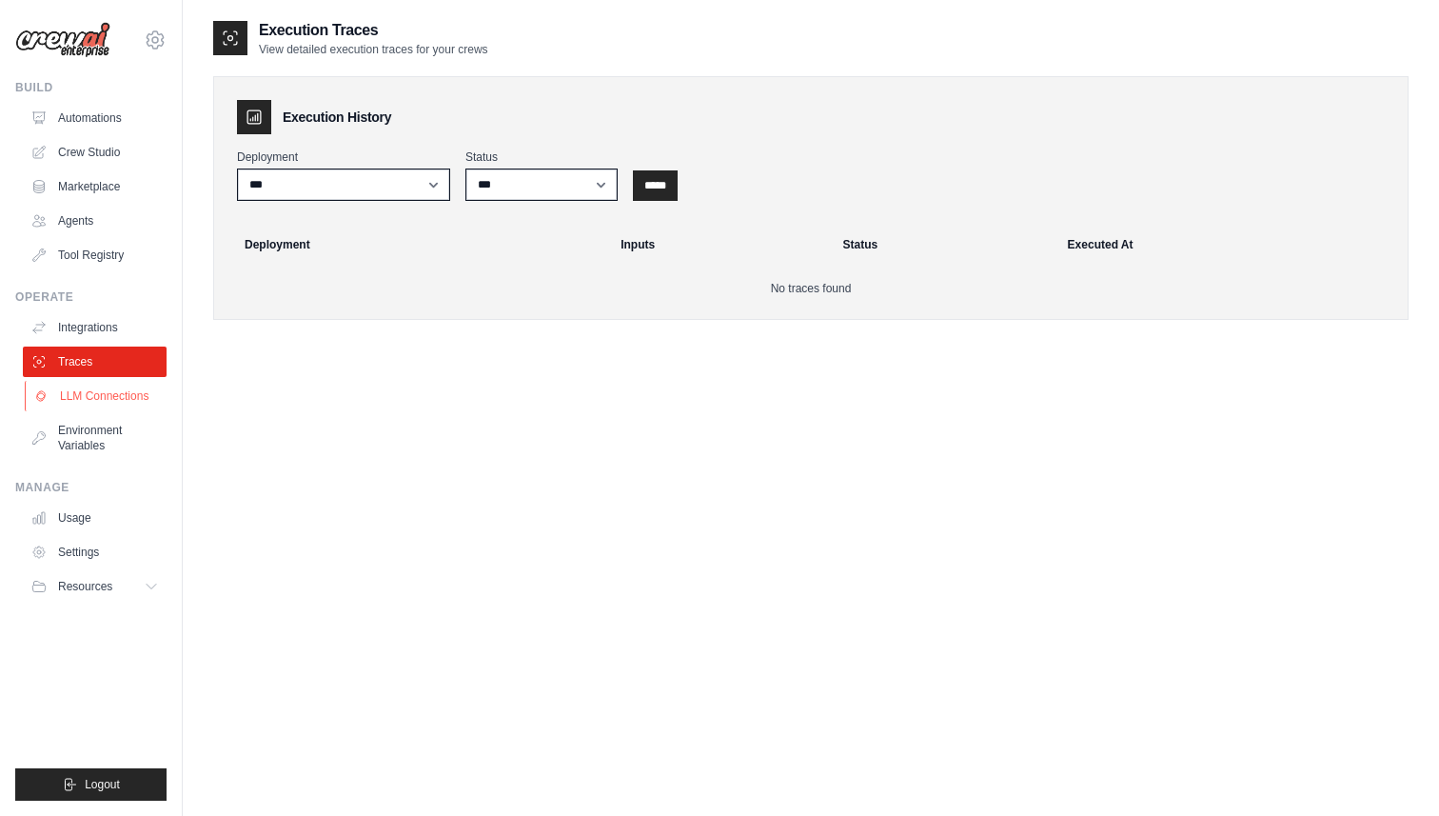
click at [91, 399] on link "LLM Connections" at bounding box center [97, 396] width 144 height 30
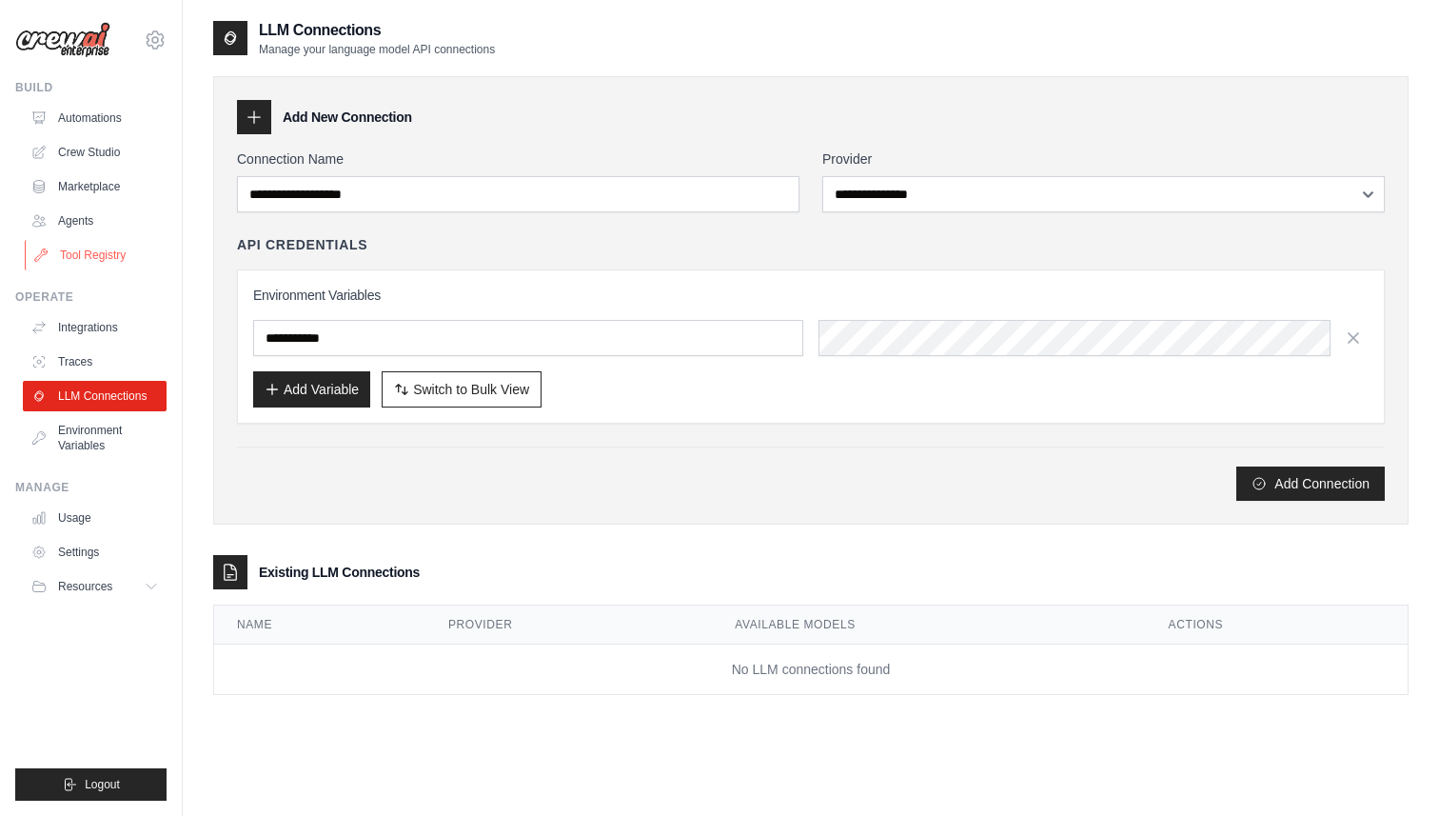
click at [88, 248] on link "Tool Registry" at bounding box center [97, 255] width 144 height 30
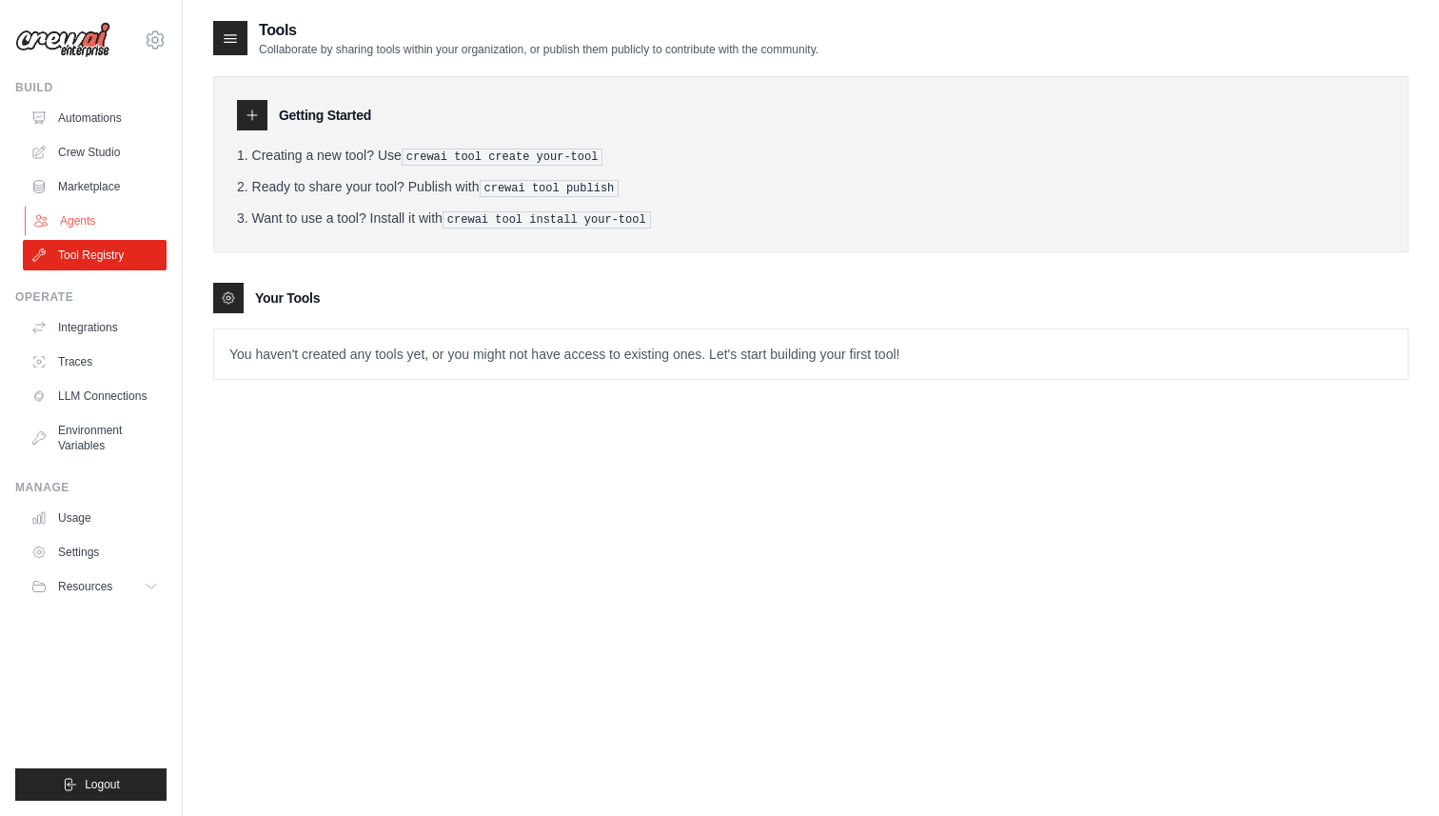
click at [86, 225] on link "Agents" at bounding box center [97, 221] width 144 height 30
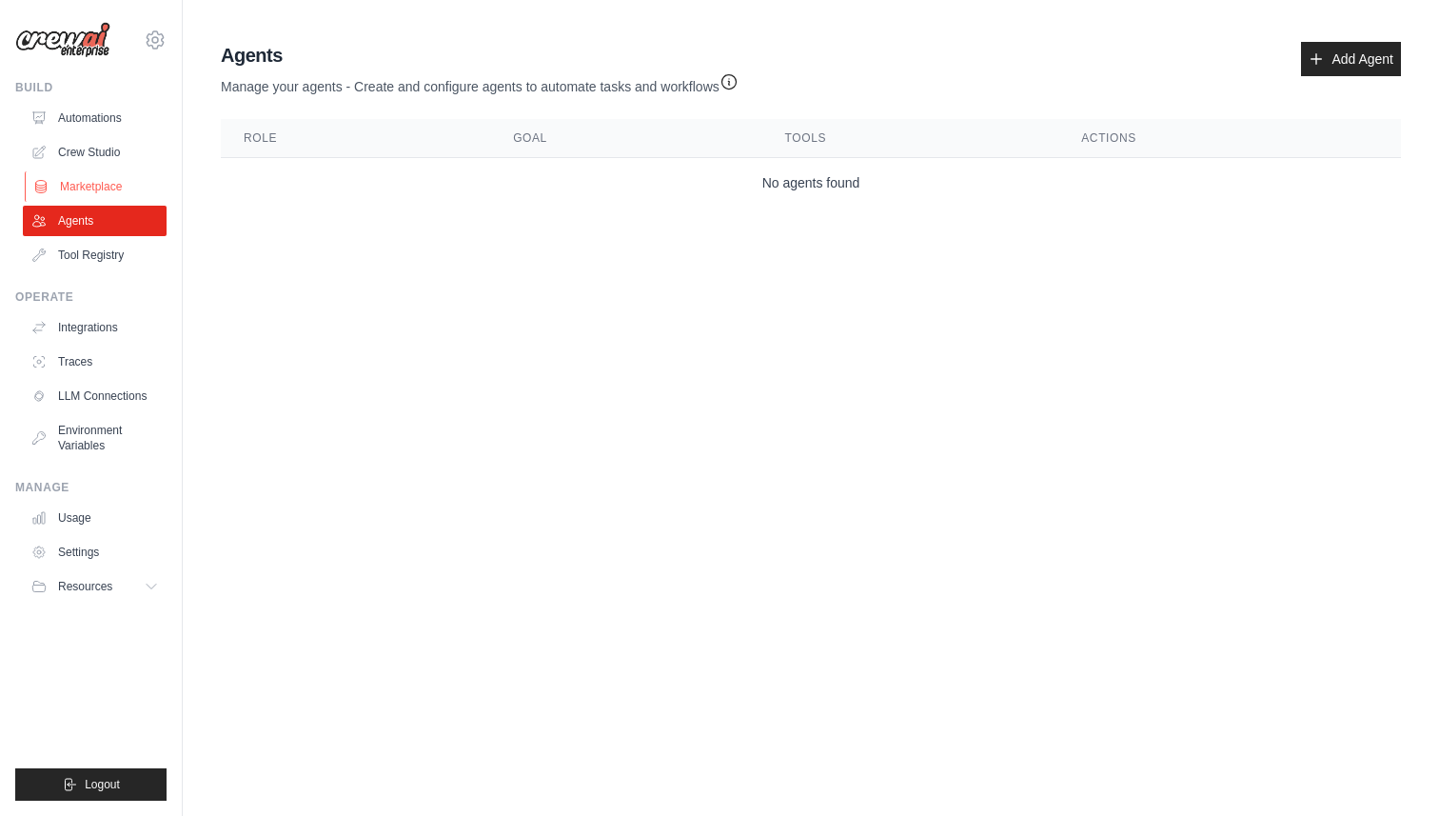
click at [99, 177] on link "Marketplace" at bounding box center [97, 186] width 144 height 30
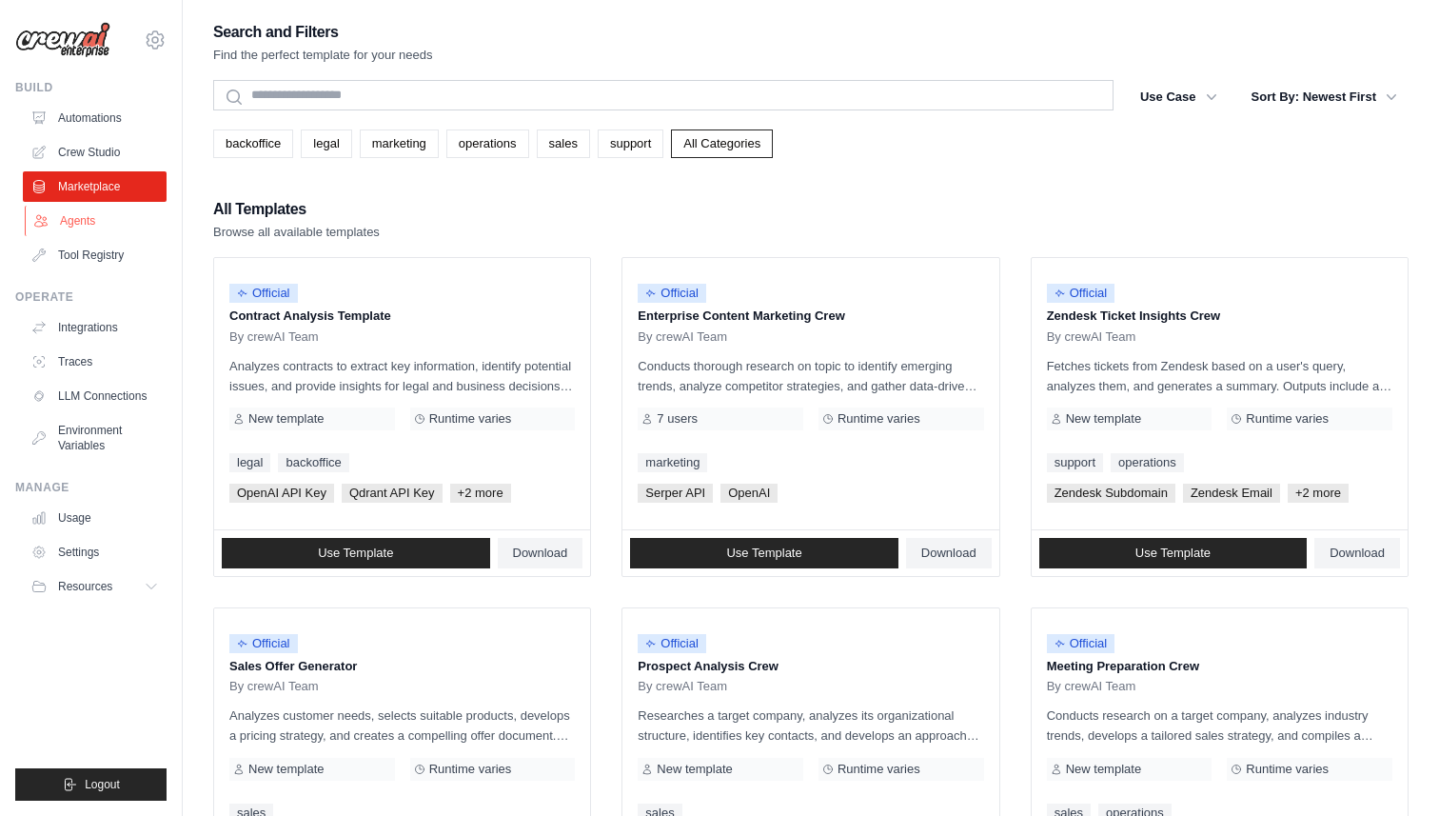
click at [99, 214] on link "Agents" at bounding box center [97, 221] width 144 height 30
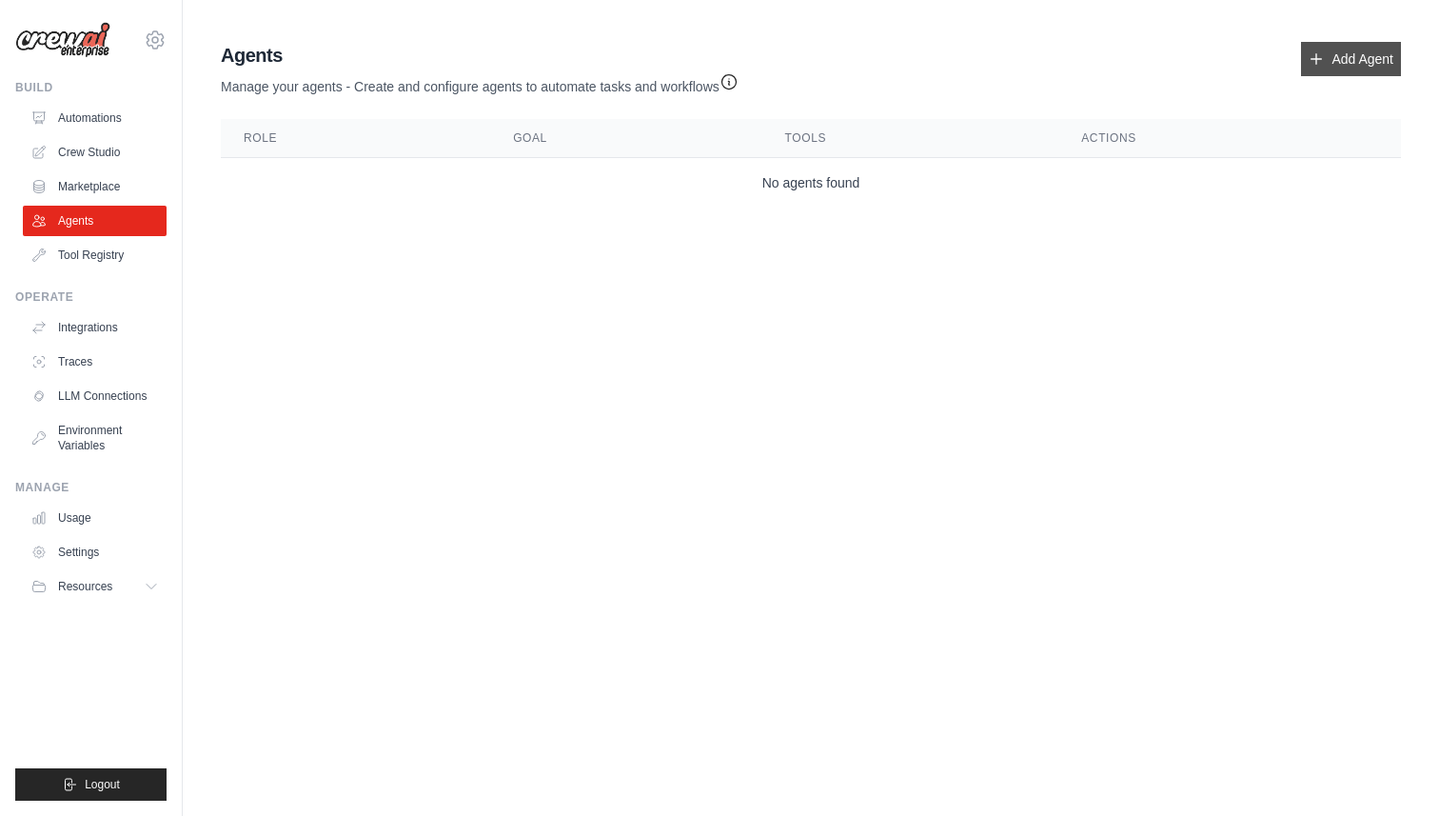
click at [1312, 55] on icon at bounding box center [1316, 58] width 15 height 15
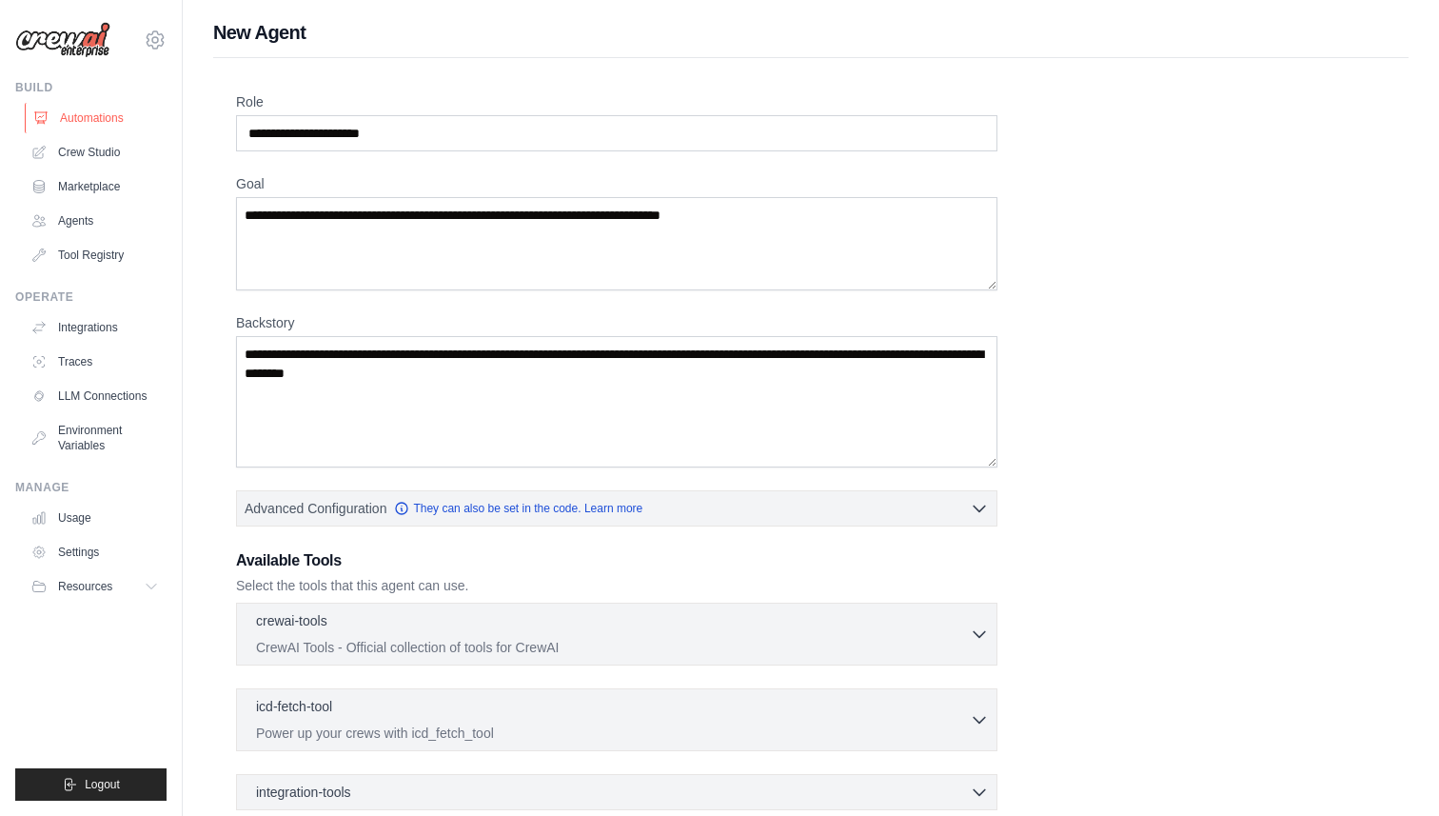
click at [84, 116] on link "Automations" at bounding box center [97, 118] width 144 height 30
